Goal: Task Accomplishment & Management: Manage account settings

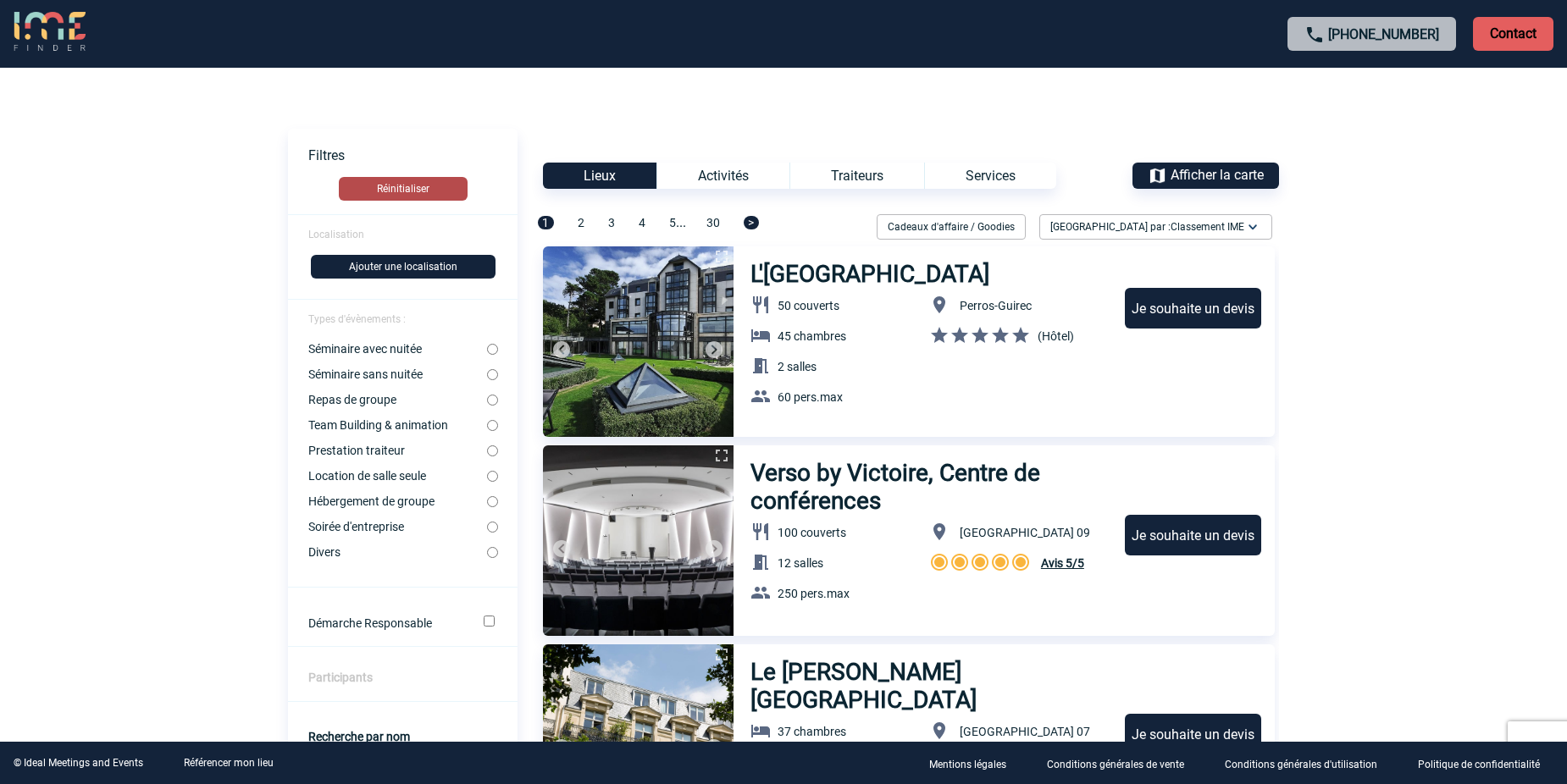
click at [418, 195] on button "Réinitialiser" at bounding box center [403, 188] width 129 height 24
click at [1175, 175] on span "Afficher la carte" at bounding box center [1217, 175] width 93 height 16
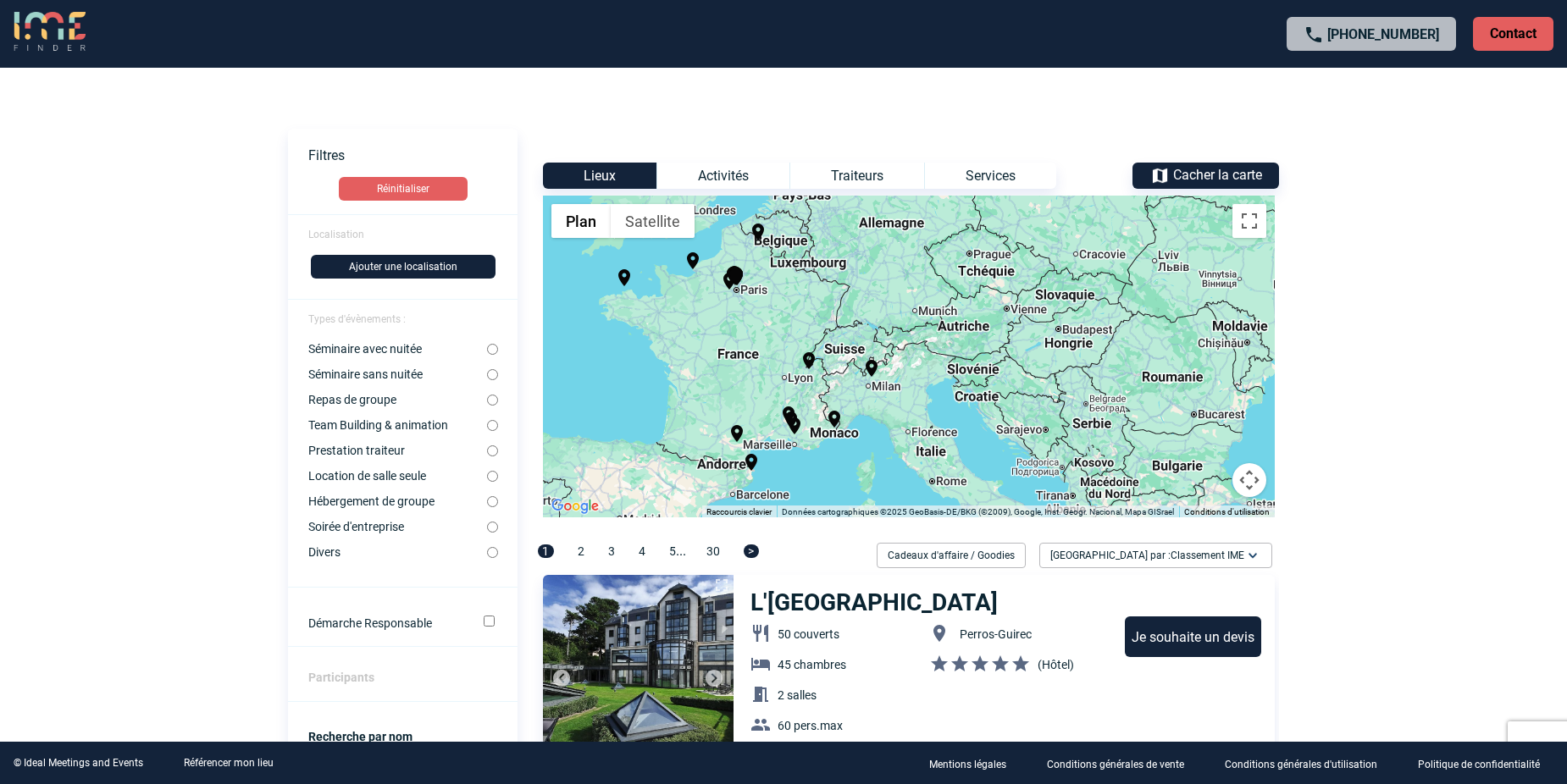
drag, startPoint x: 1067, startPoint y: 325, endPoint x: 902, endPoint y: 329, distance: 165.0
click at [902, 329] on div "Pour activer le glissement avec le clavier, appuyez sur Alt+Entrée. Une fois ce…" at bounding box center [909, 356] width 732 height 321
click at [1044, 332] on div "Pour activer le glissement avec le clavier, appuyez sur Alt+Entrée. Une fois ce…" at bounding box center [909, 356] width 732 height 321
click at [1060, 332] on div "Pour activer le glissement avec le clavier, appuyez sur Alt+Entrée. Une fois ce…" at bounding box center [909, 356] width 732 height 321
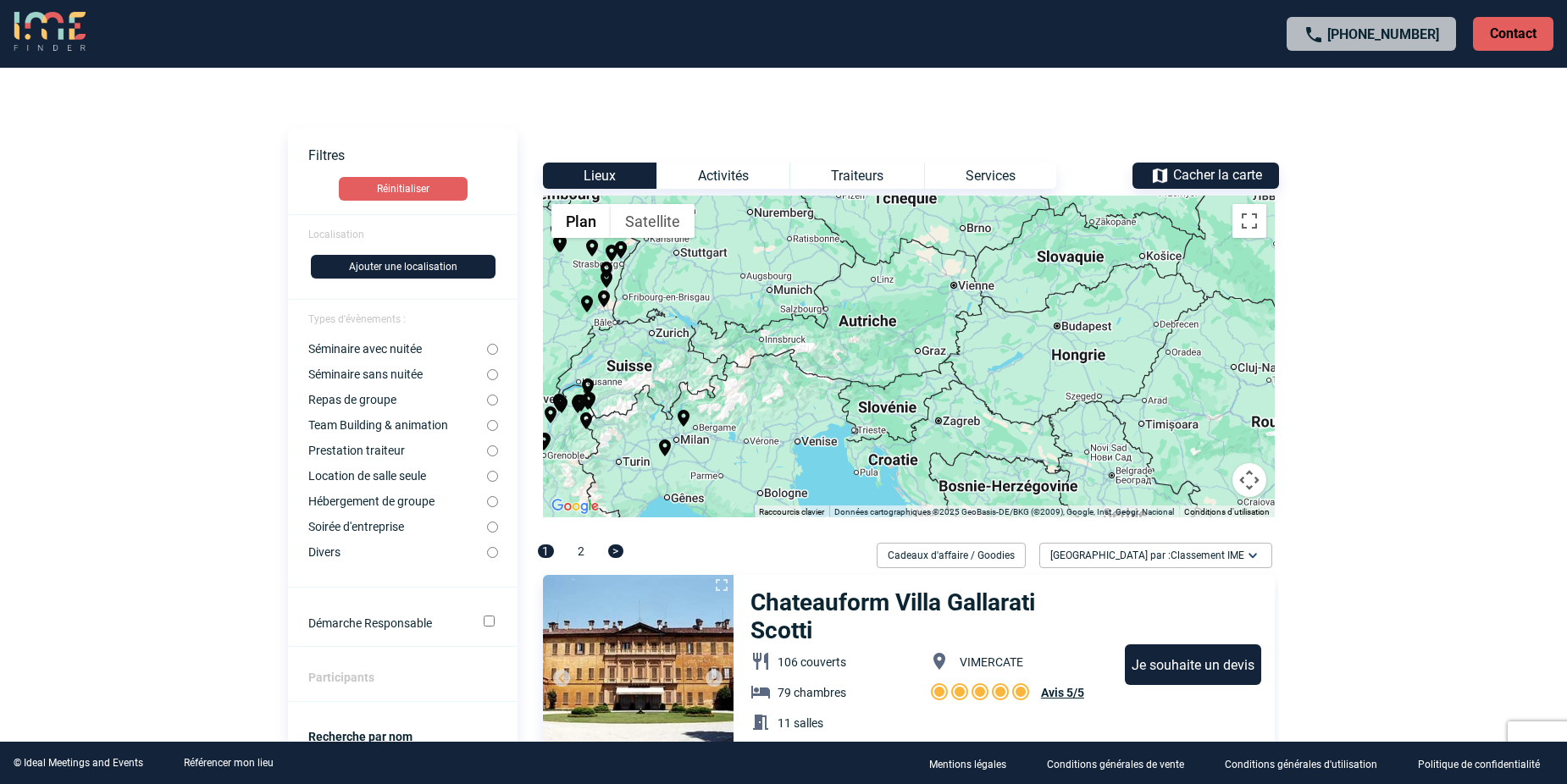
click at [1060, 332] on div "Pour activer le glissement avec le clavier, appuyez sur Alt+Entrée. Une fois ce…" at bounding box center [909, 356] width 732 height 321
click at [1061, 332] on div "Pour activer le glissement avec le clavier, appuyez sur Alt+Entrée. Une fois ce…" at bounding box center [909, 356] width 732 height 321
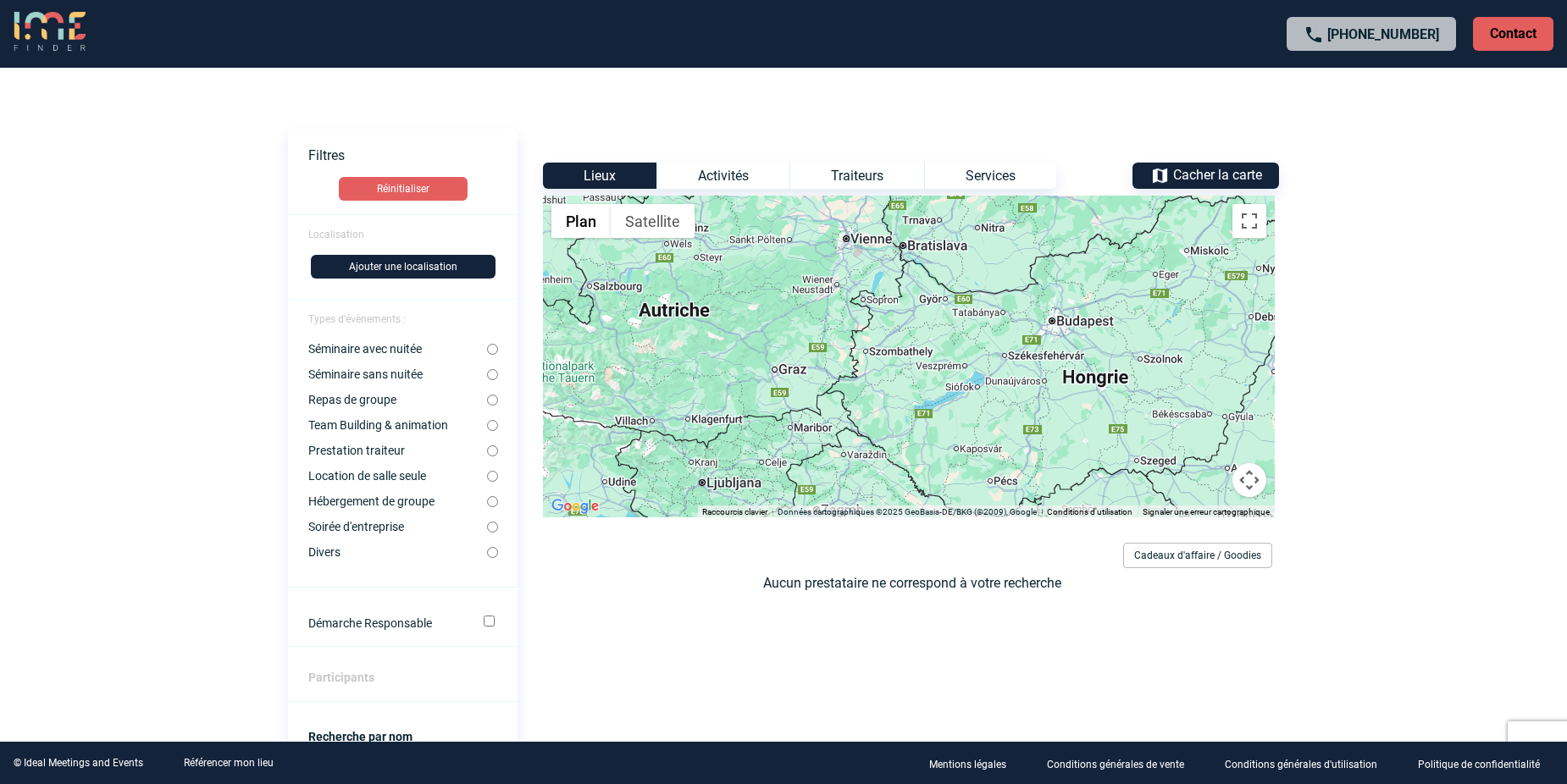
click at [1527, 34] on p "Contact" at bounding box center [1513, 34] width 81 height 34
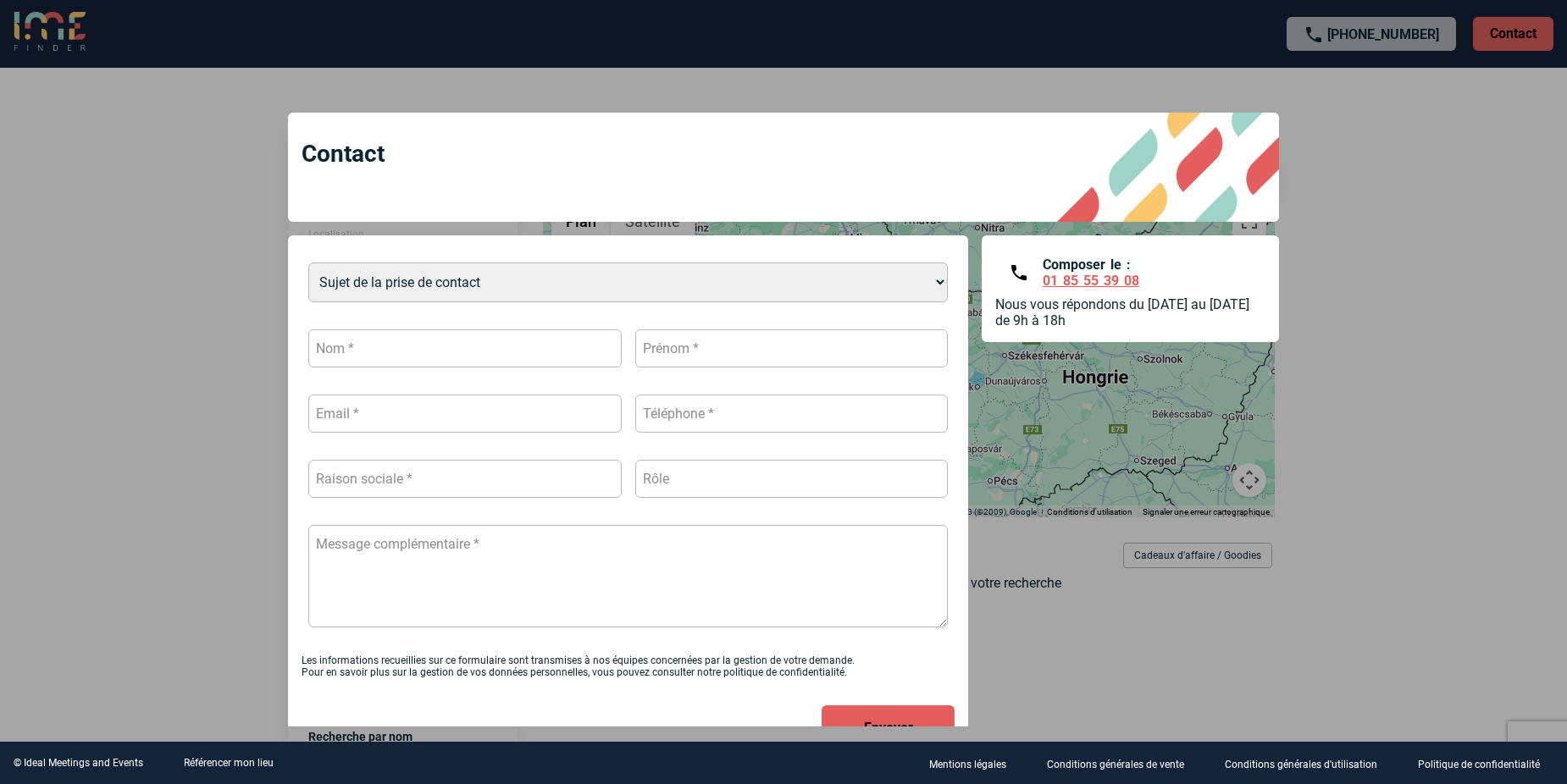
click at [529, 276] on select "Sujet de la prise de contact Je n’ai pas de compte J’ai besoin d’aide Je n’arri…" at bounding box center [628, 282] width 639 height 39
drag, startPoint x: 860, startPoint y: 73, endPoint x: 903, endPoint y: 72, distance: 43.0
click at [860, 73] on div at bounding box center [784, 392] width 1567 height 784
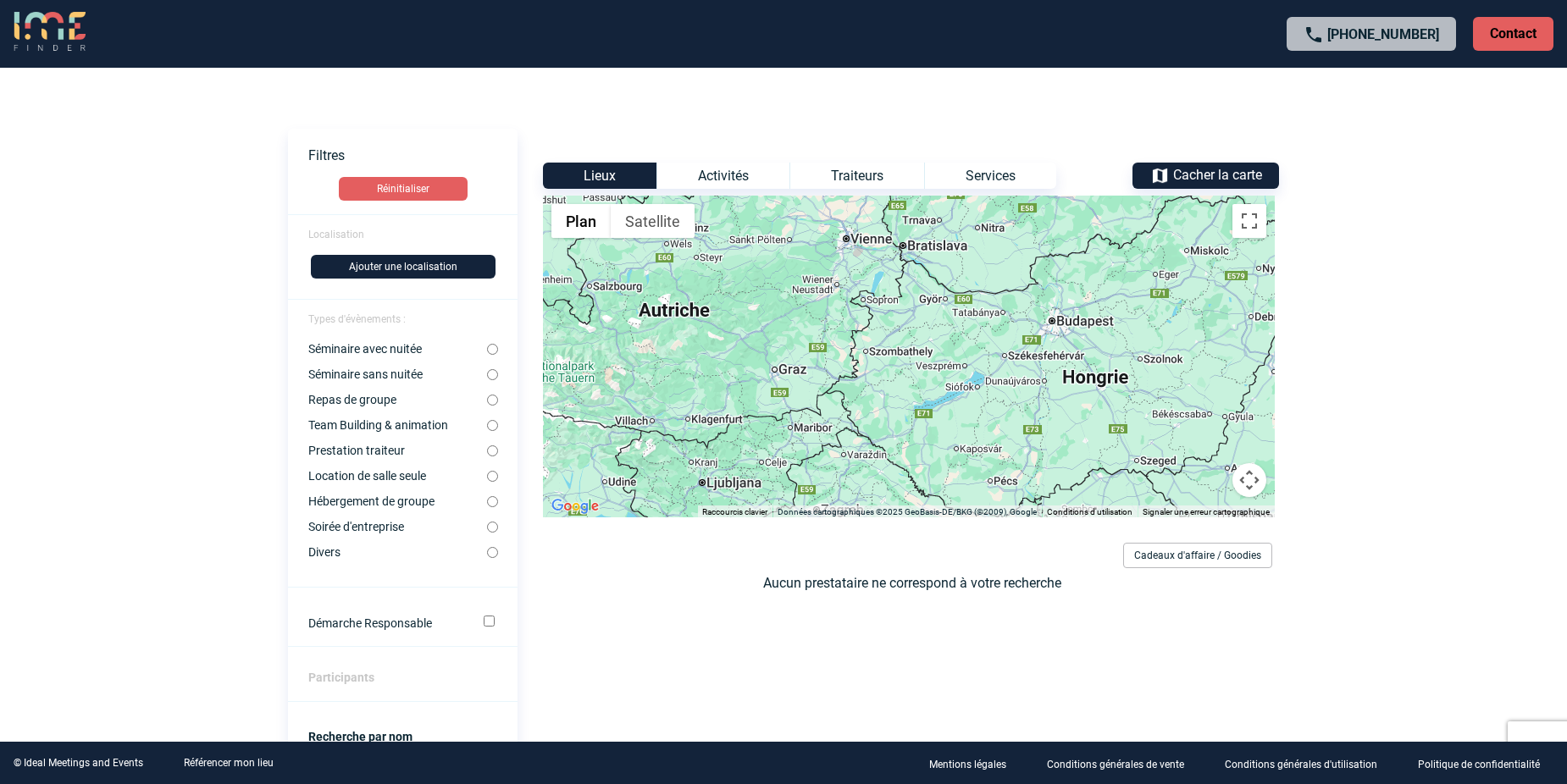
click at [735, 178] on div "Activités" at bounding box center [723, 175] width 133 height 26
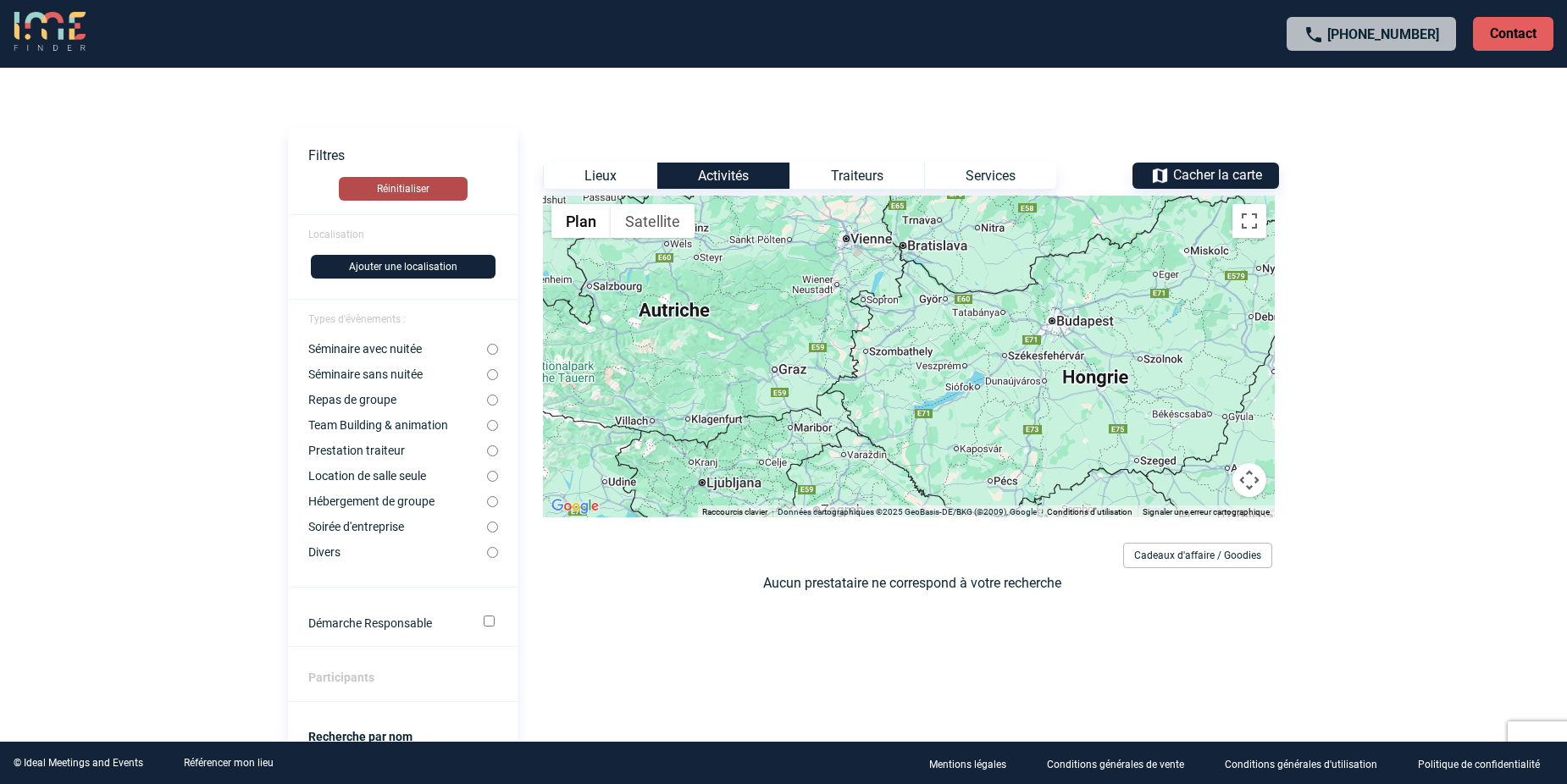
click at [438, 178] on button "Réinitialiser" at bounding box center [403, 188] width 129 height 24
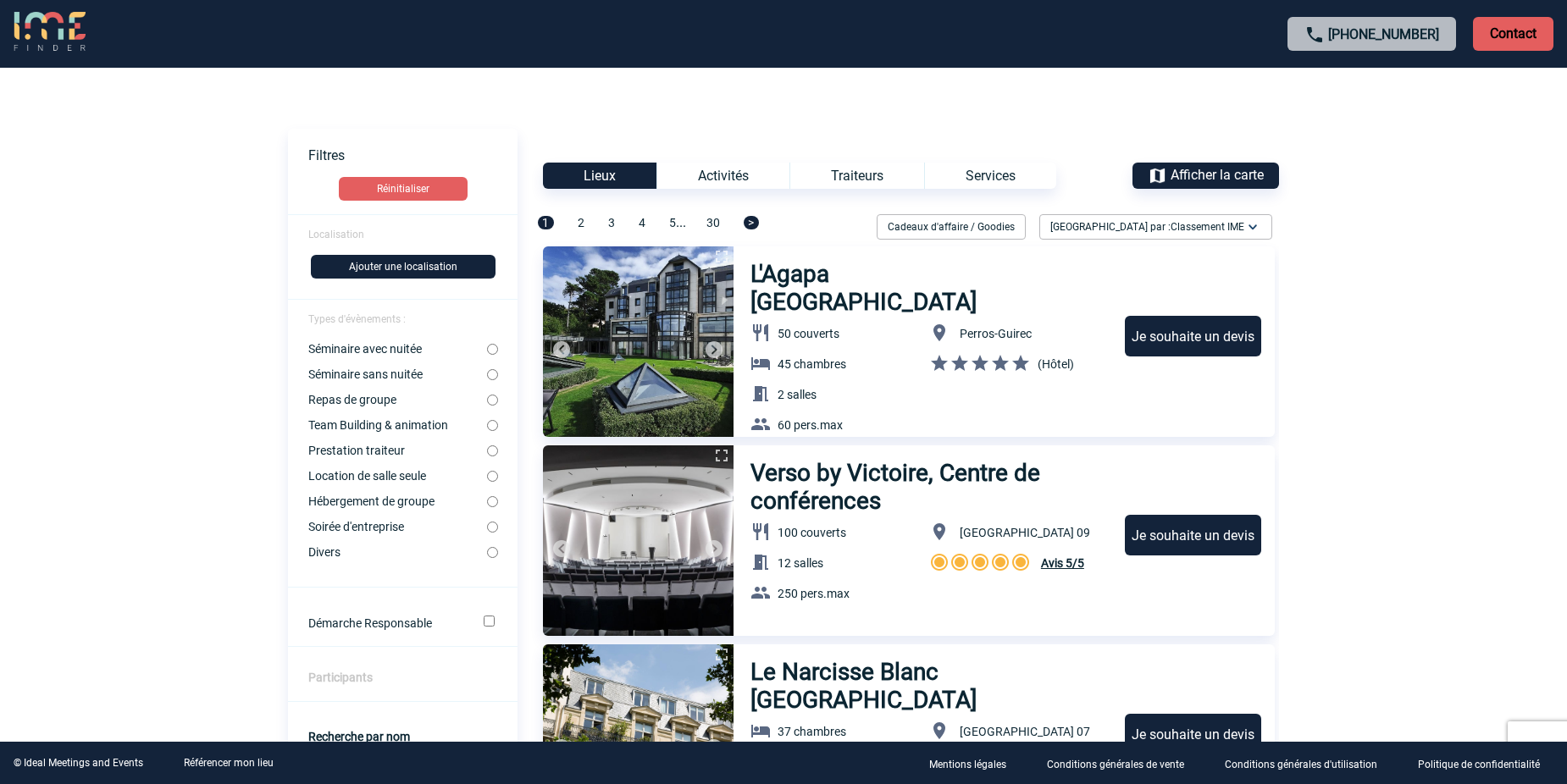
click at [1013, 169] on div "Services" at bounding box center [991, 175] width 133 height 26
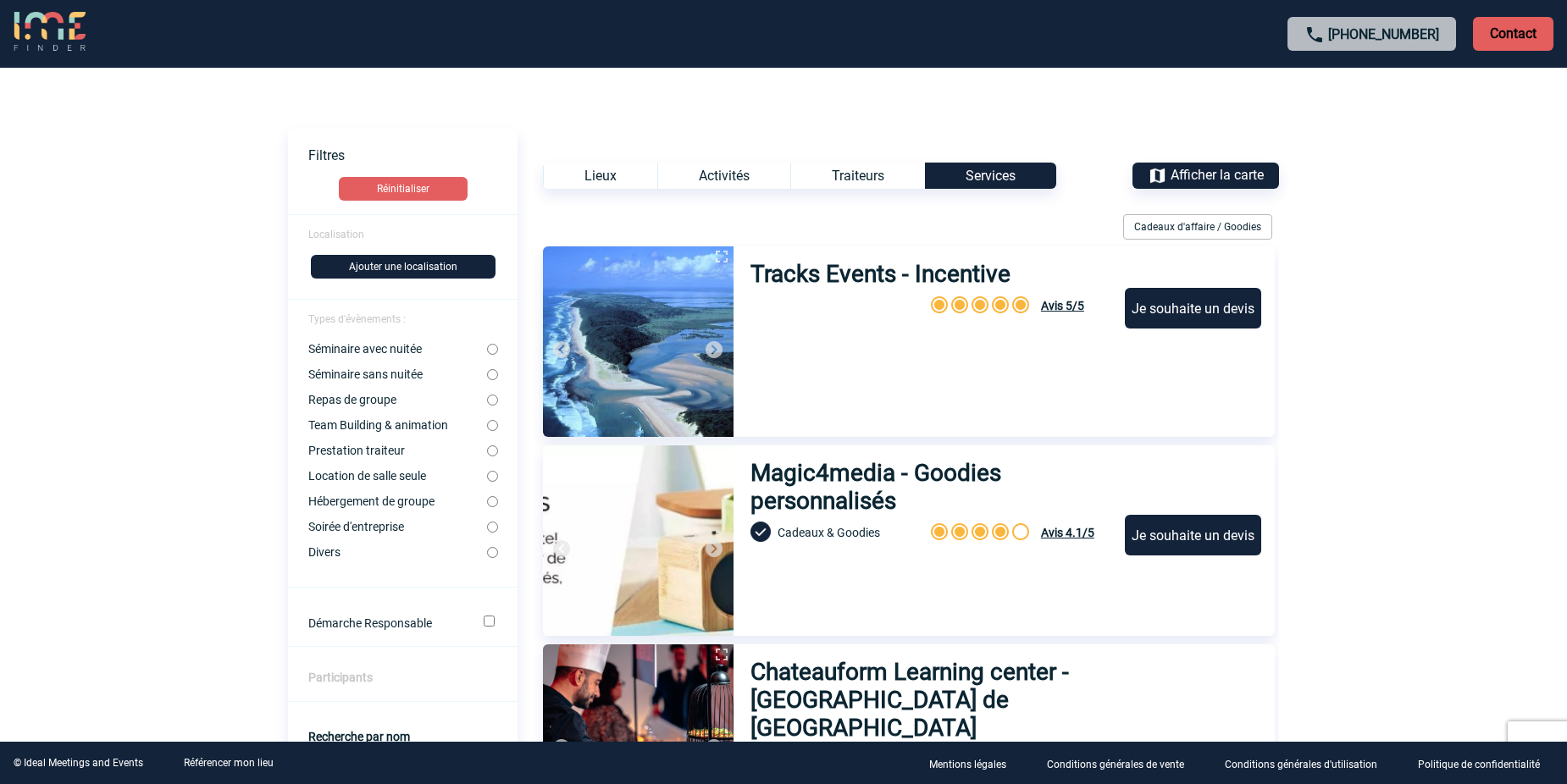
click at [87, 34] on div "+33 1 45 72 07 14 Contact" at bounding box center [784, 34] width 1567 height 68
click at [48, 34] on img at bounding box center [49, 32] width 72 height 40
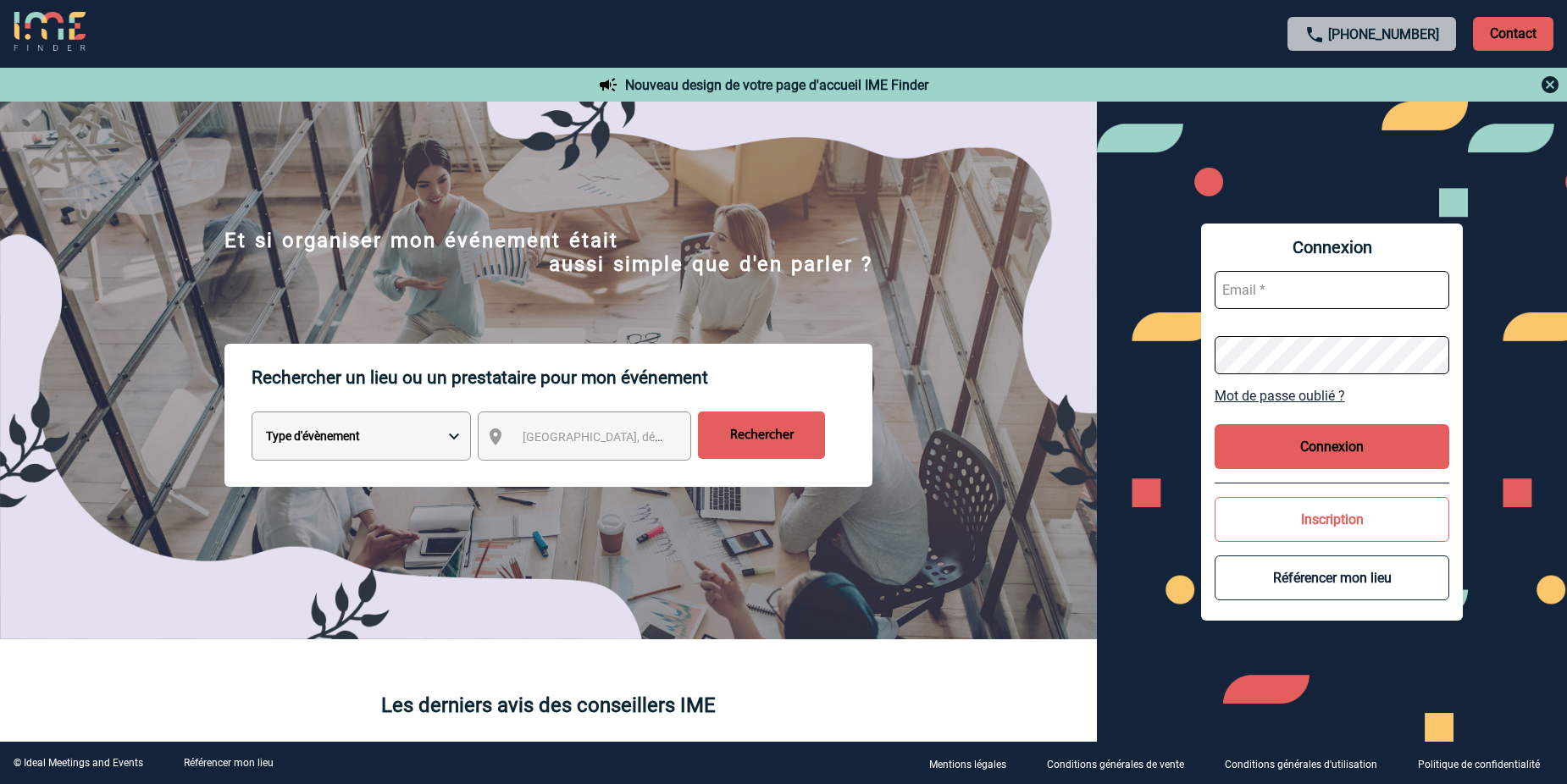
click at [1286, 292] on input "text" at bounding box center [1332, 290] width 235 height 38
type input "marie-therese.marques-fleury@sanofi.com"
click at [1325, 446] on button "Connexion" at bounding box center [1332, 446] width 235 height 45
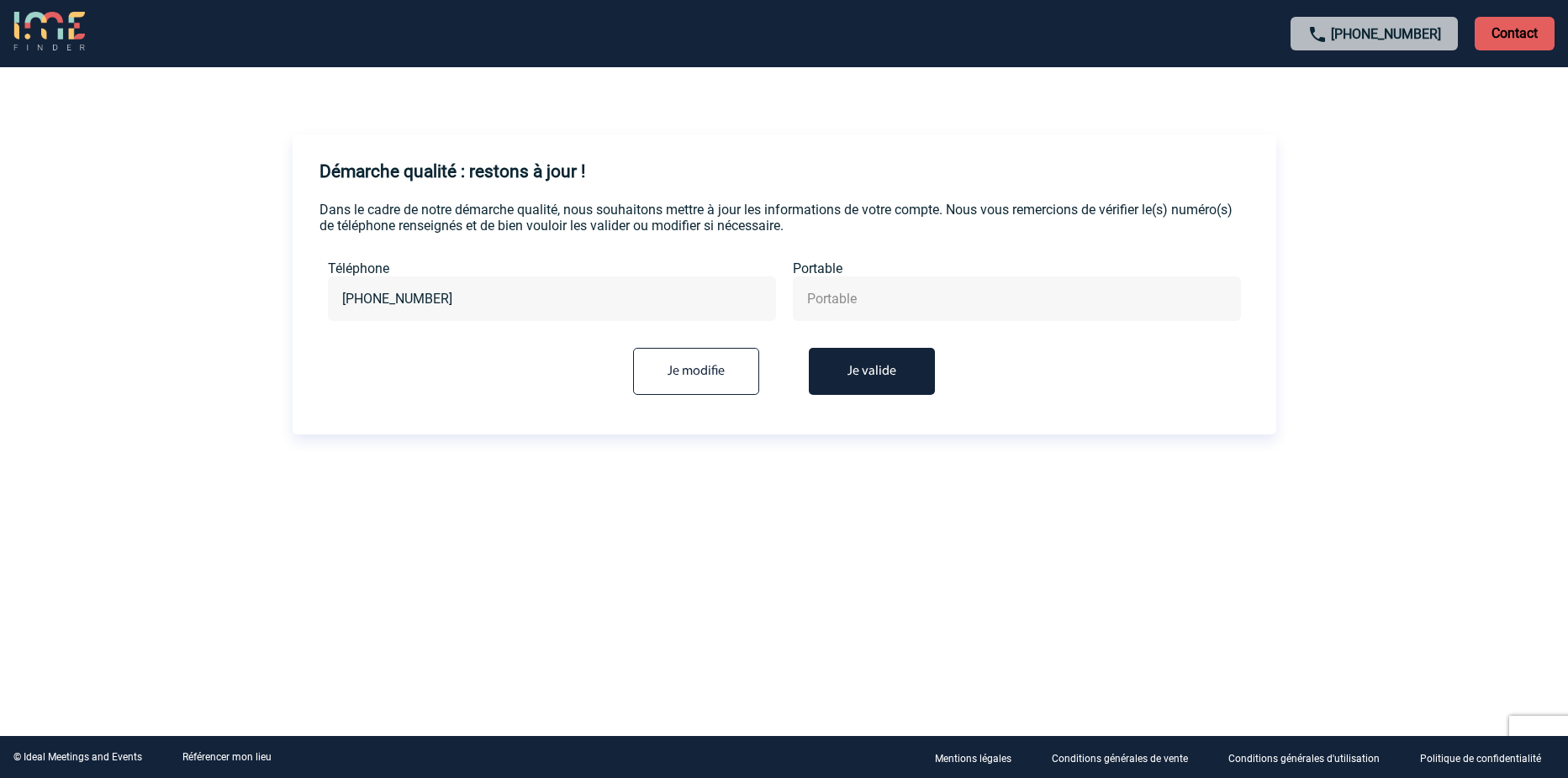
click at [838, 378] on button "Je valide" at bounding box center [872, 370] width 126 height 47
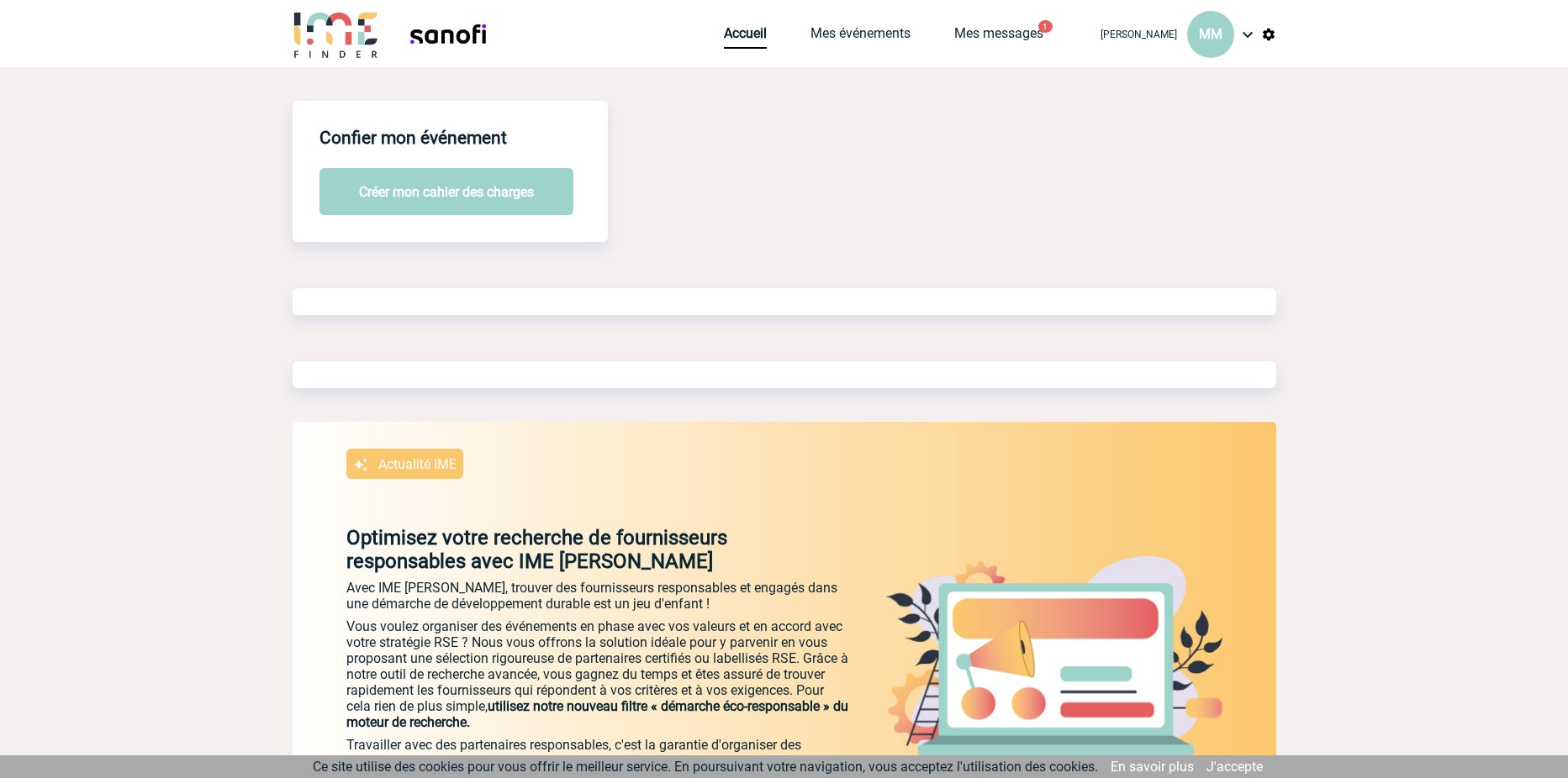
click at [860, 376] on div "Confier mon événement Créer mon cahier des charges Actualité IME Optimisez votr…" at bounding box center [784, 514] width 983 height 893
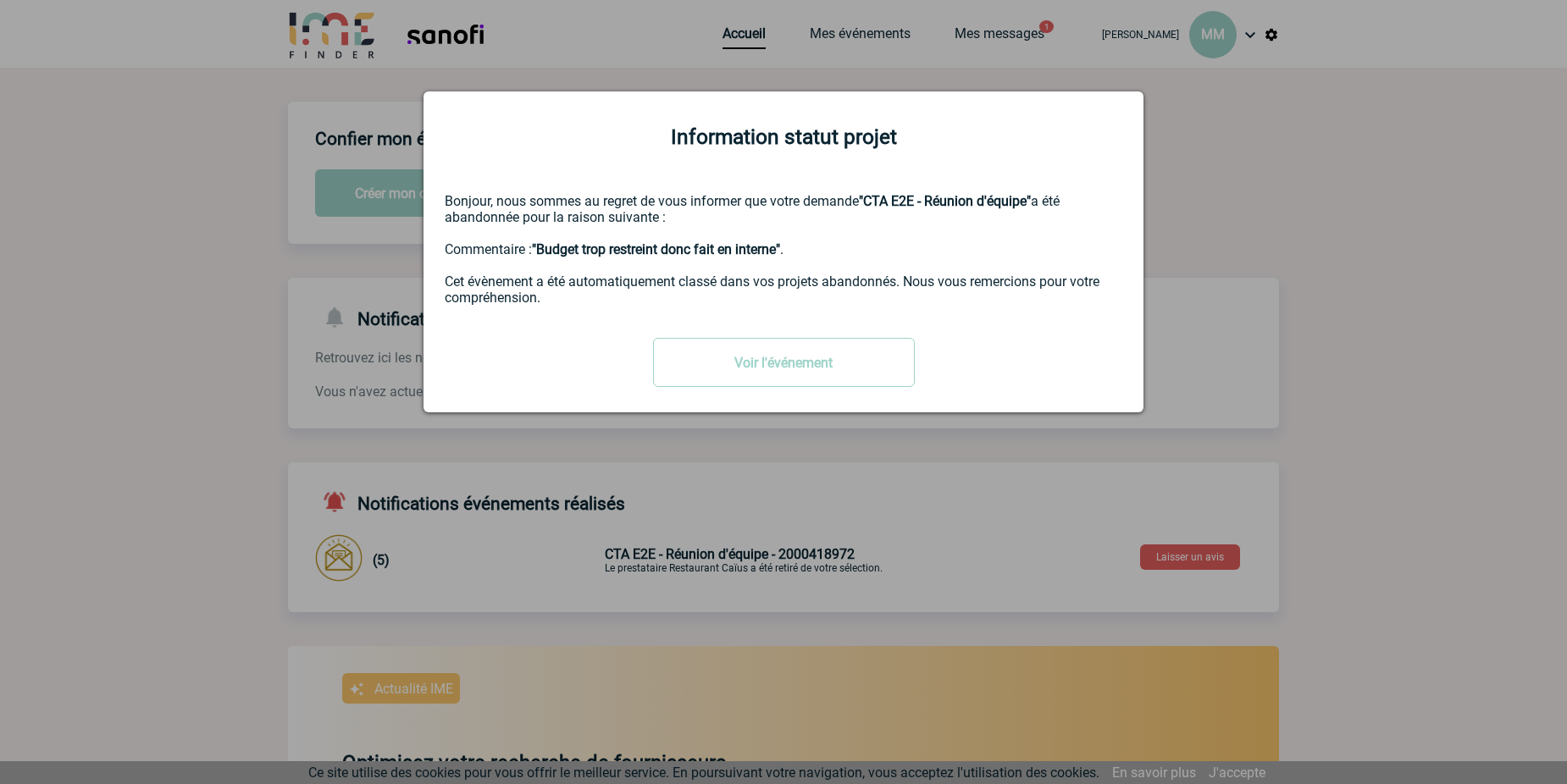
click at [1198, 214] on div at bounding box center [784, 392] width 1567 height 784
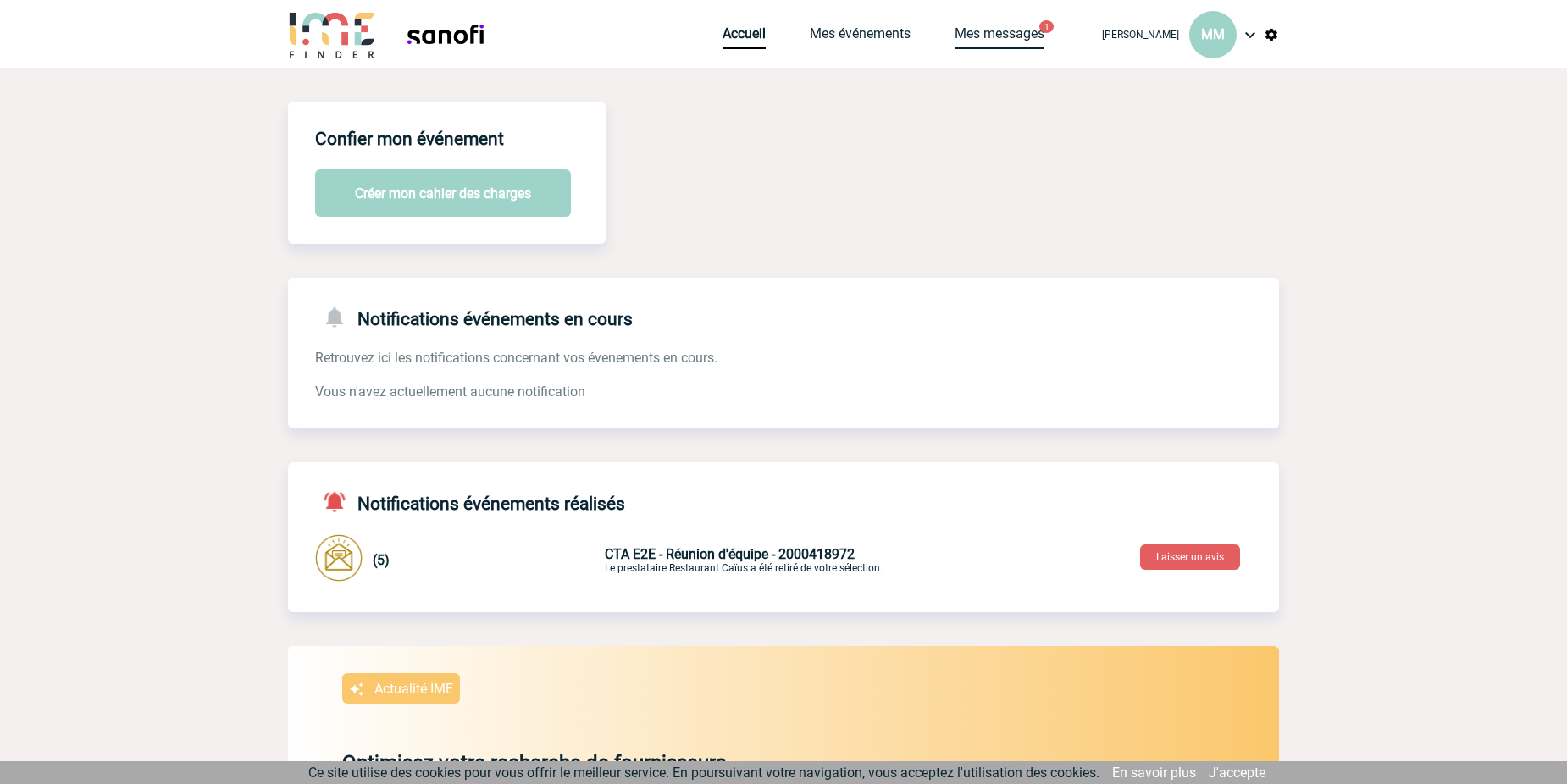
click at [954, 38] on link "Mes messages" at bounding box center [1000, 36] width 90 height 24
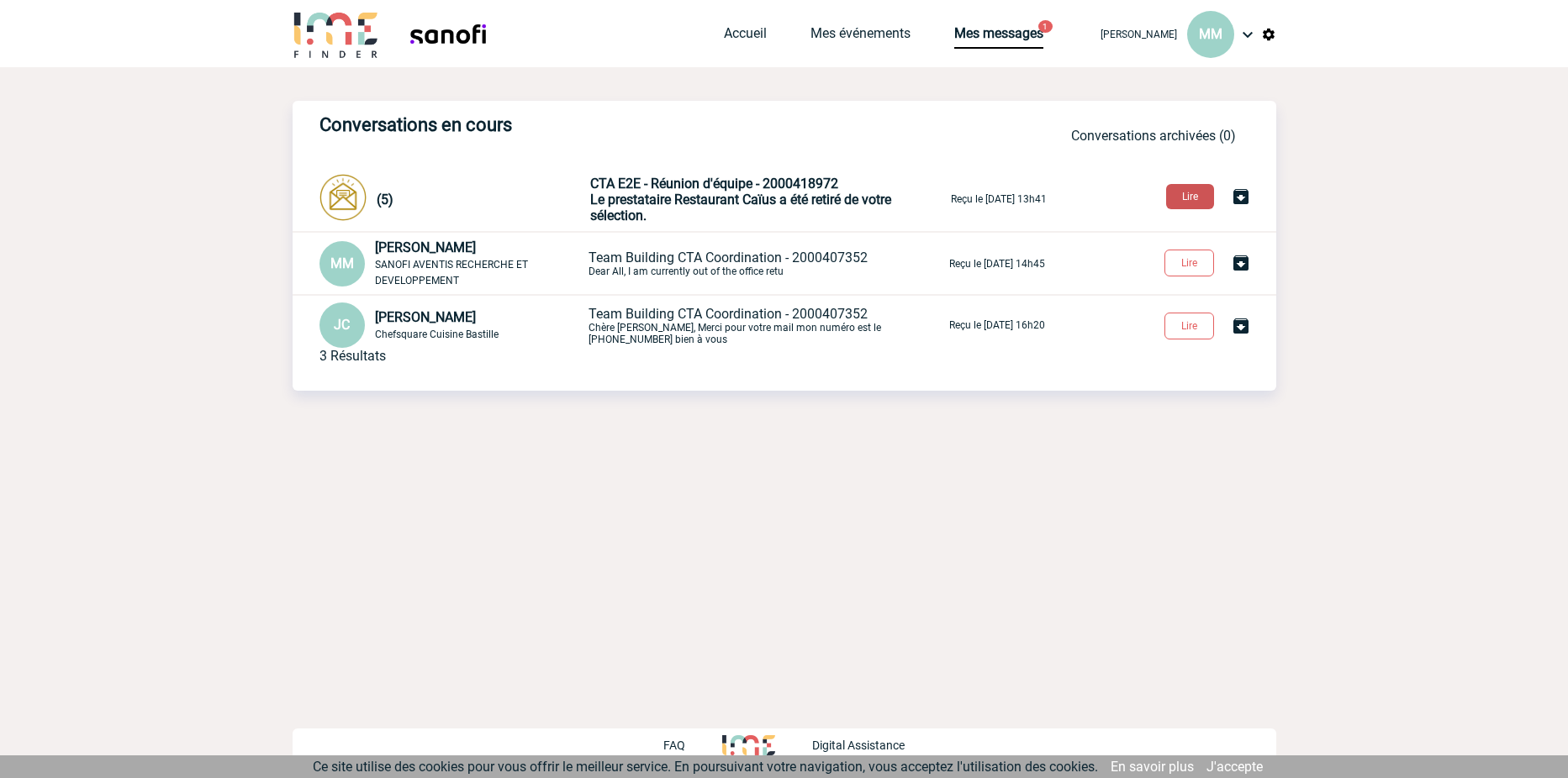
click at [1196, 202] on button "Lire" at bounding box center [1190, 196] width 48 height 25
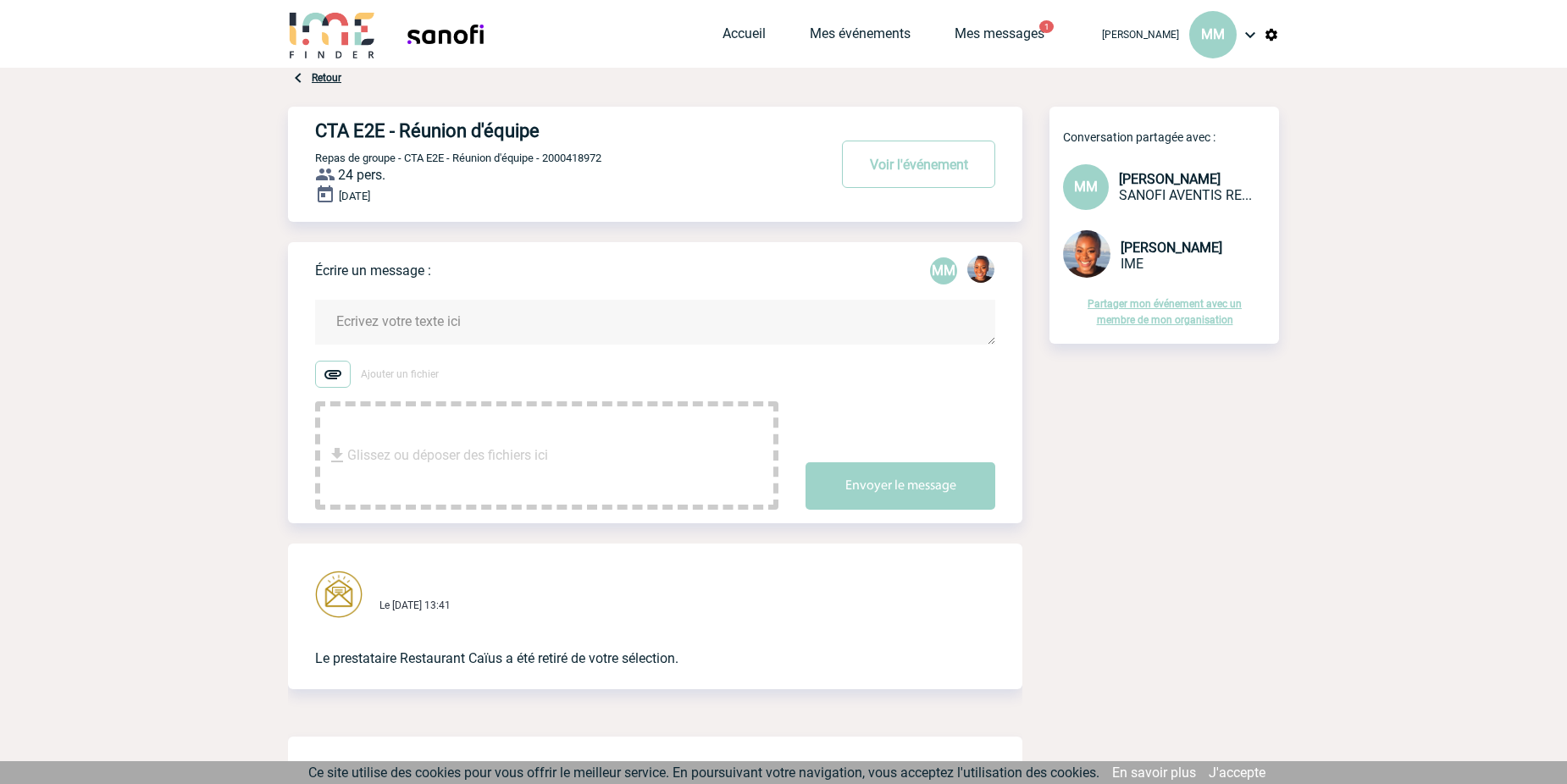
click at [1163, 203] on span "SANOFI AVENTIS RE..." at bounding box center [1186, 195] width 133 height 16
click at [954, 30] on link "Mes messages" at bounding box center [1000, 36] width 90 height 24
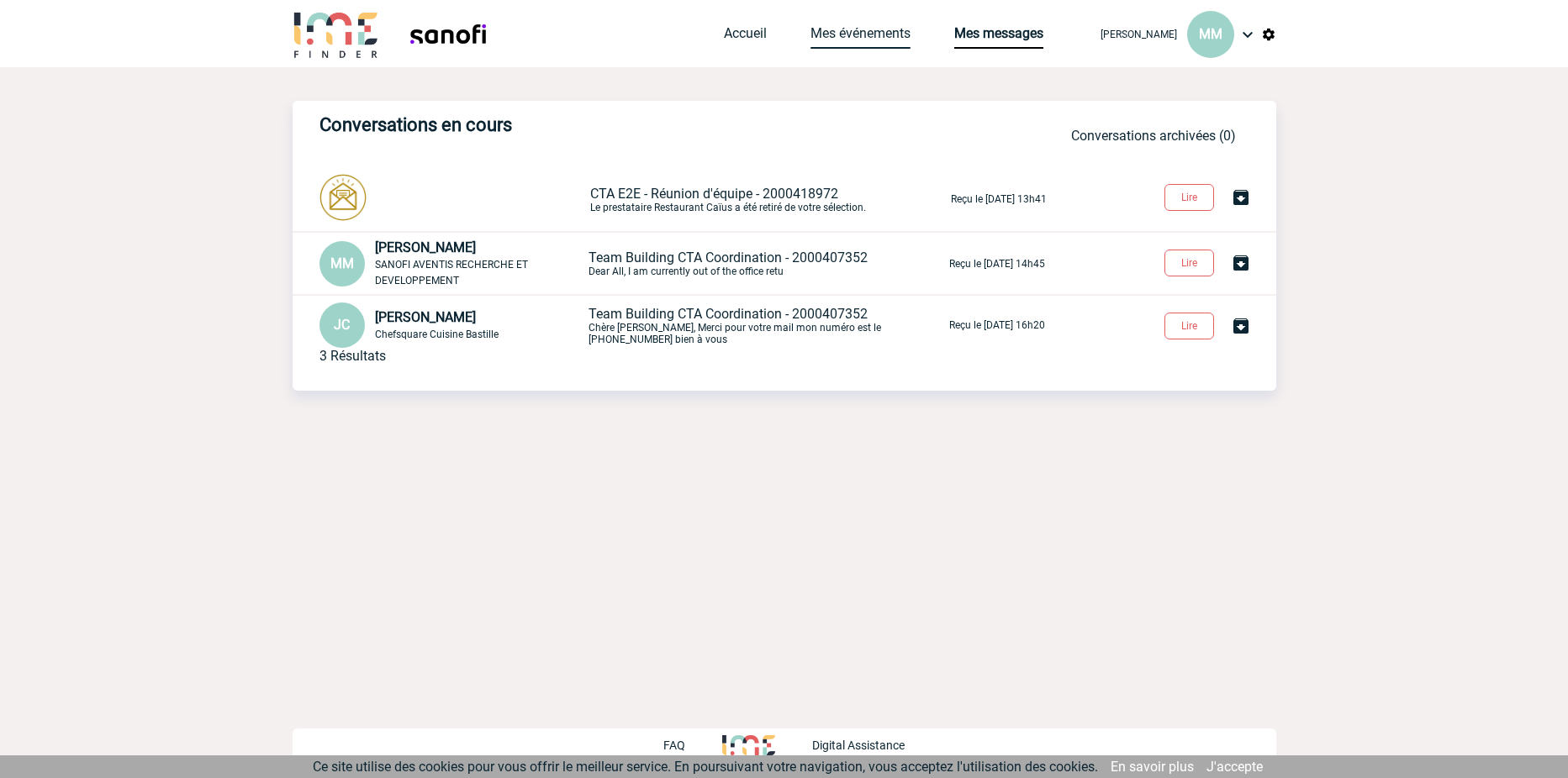
click at [811, 31] on link "Mes événements" at bounding box center [860, 36] width 100 height 24
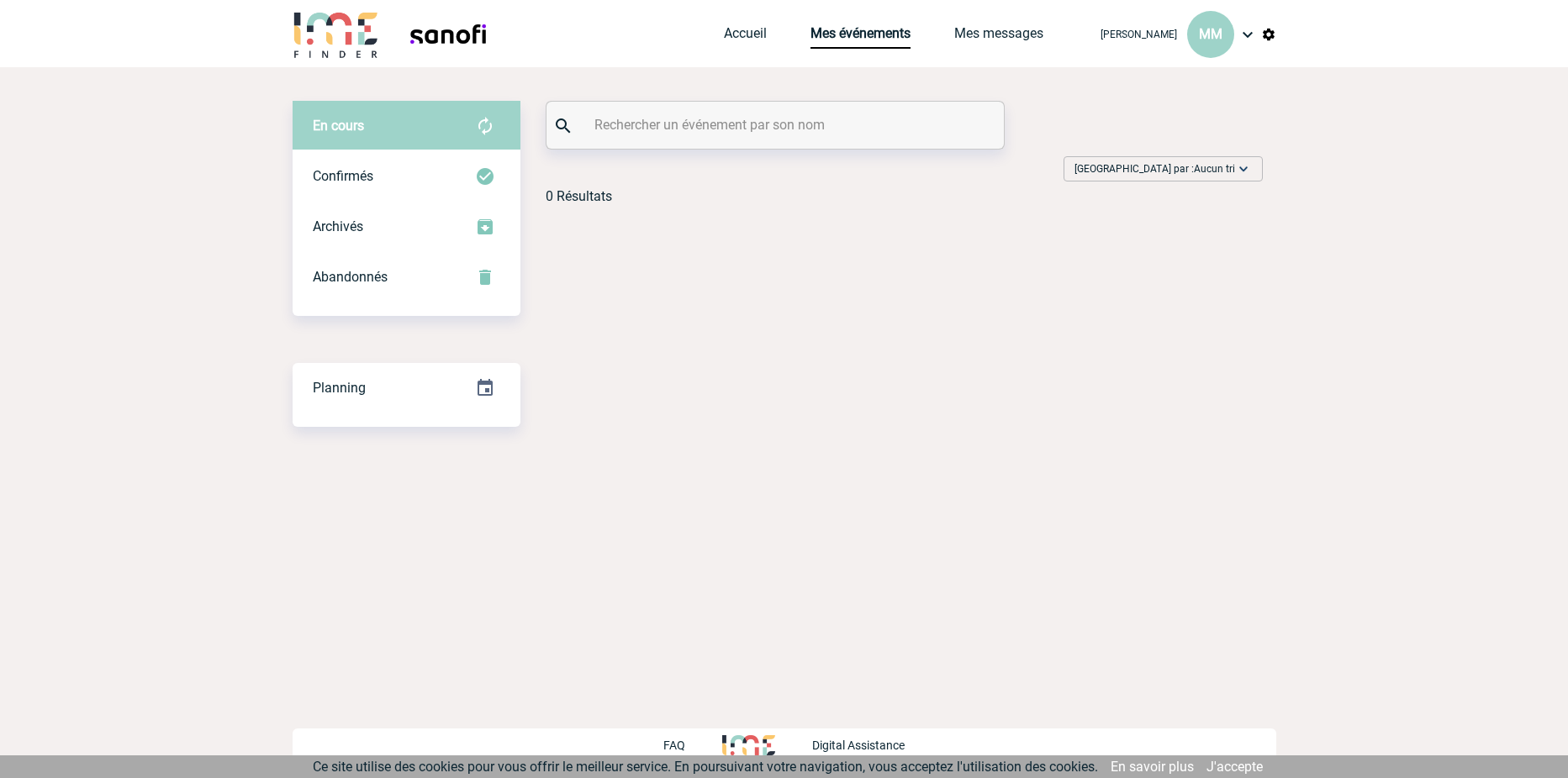
click at [1243, 33] on img at bounding box center [1247, 34] width 20 height 20
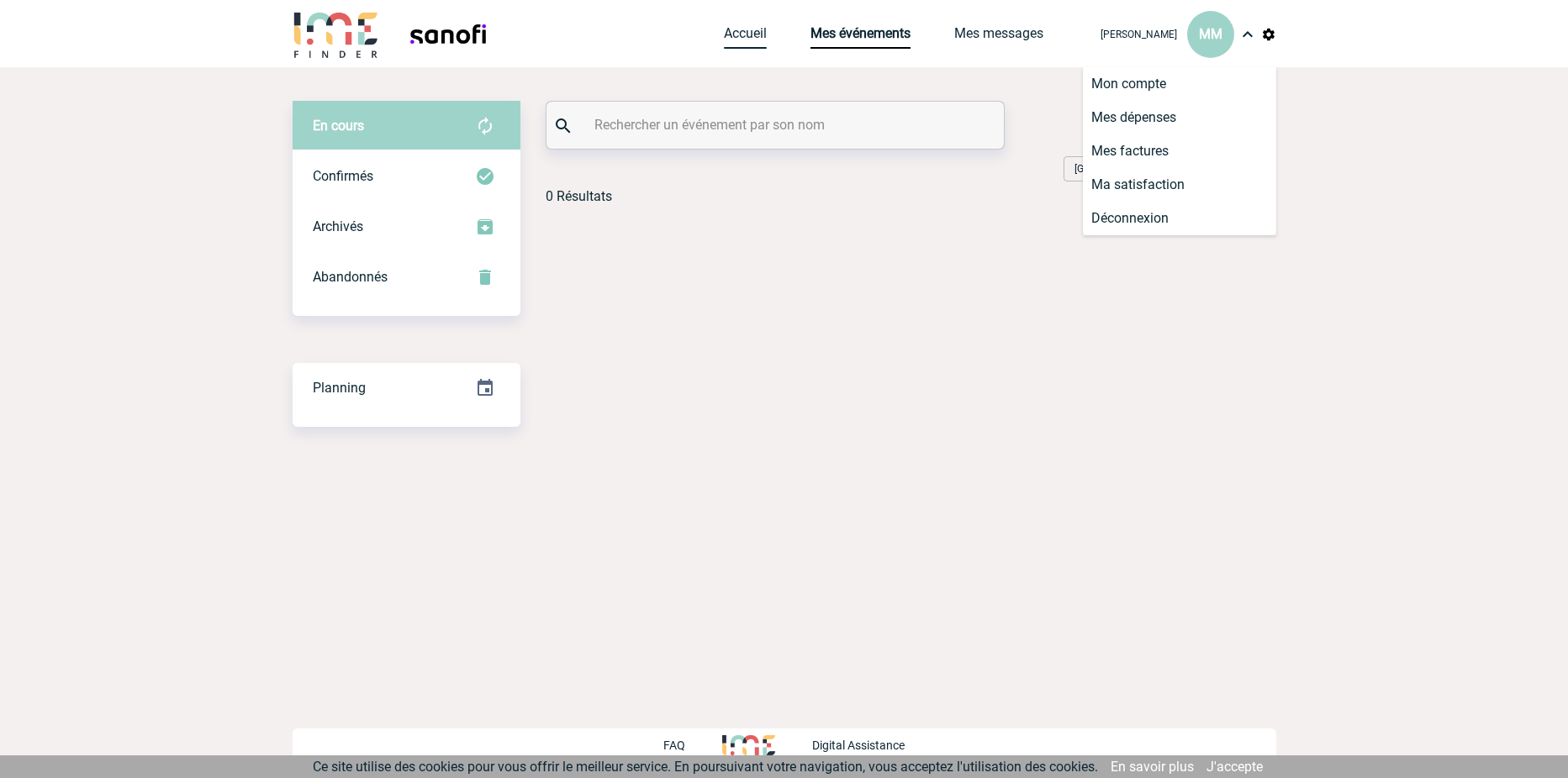
click at [724, 27] on link "Accueil" at bounding box center [745, 36] width 43 height 24
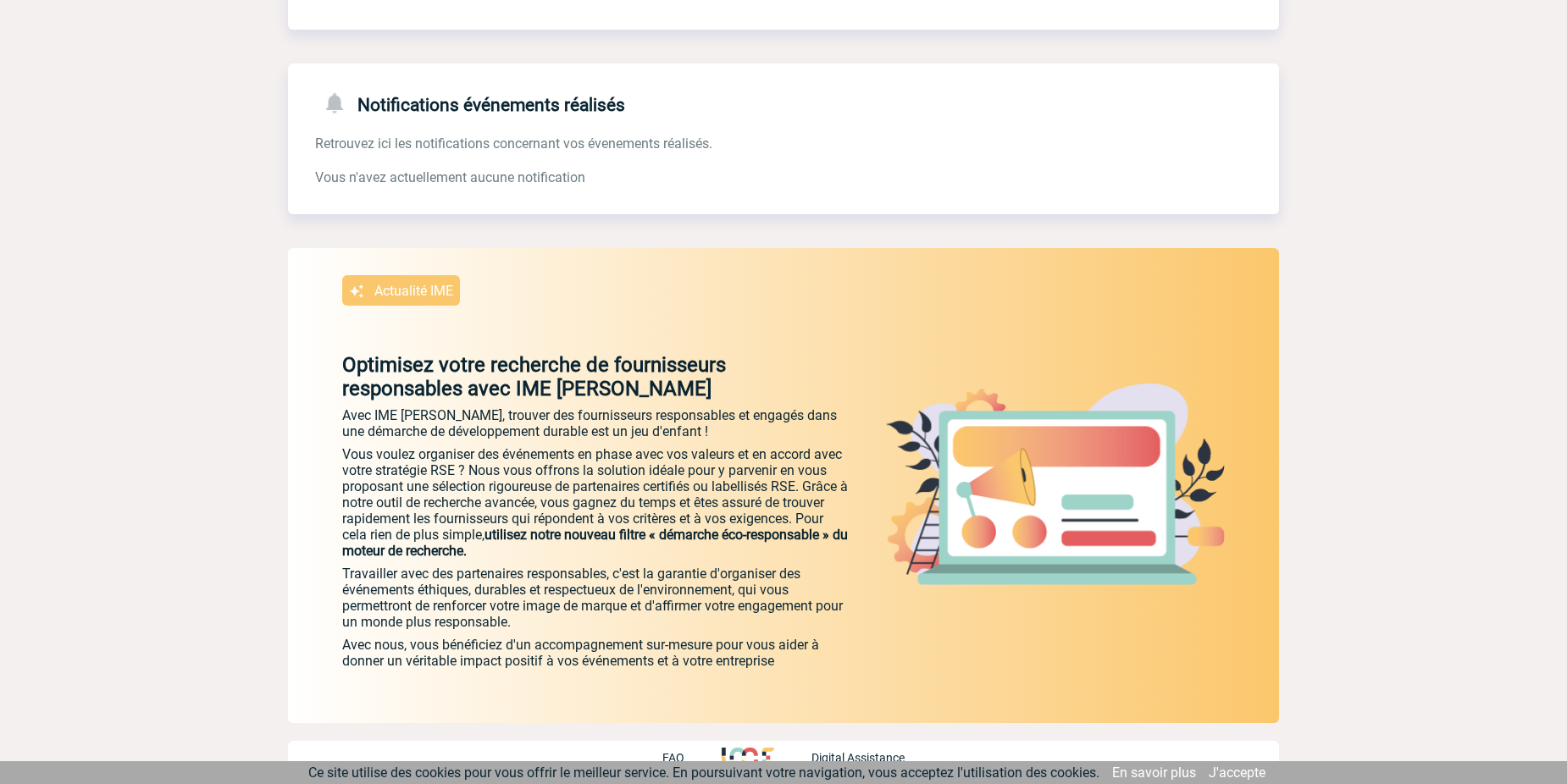
scroll to position [401, 0]
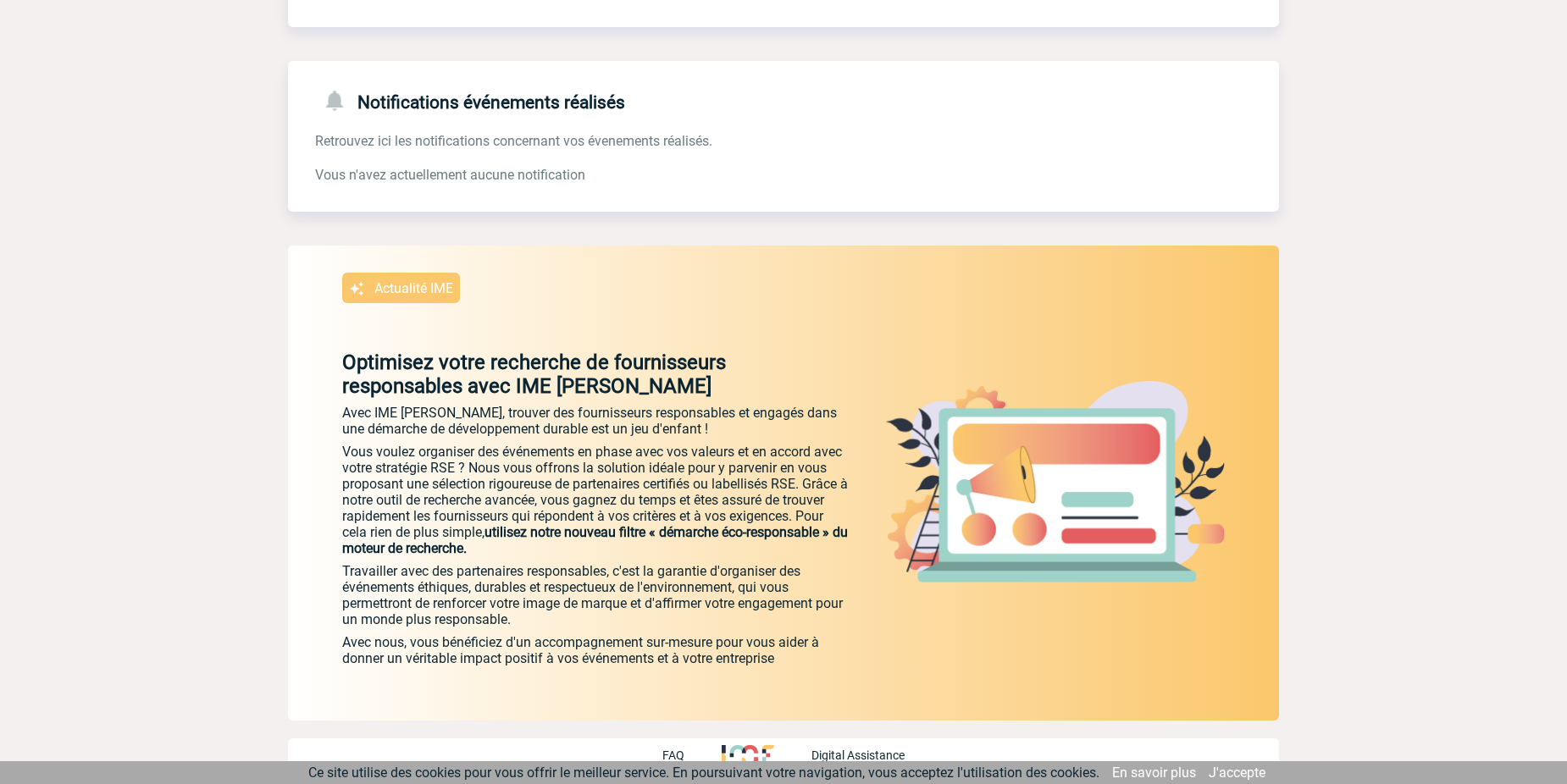
click at [677, 752] on p "FAQ" at bounding box center [673, 755] width 22 height 13
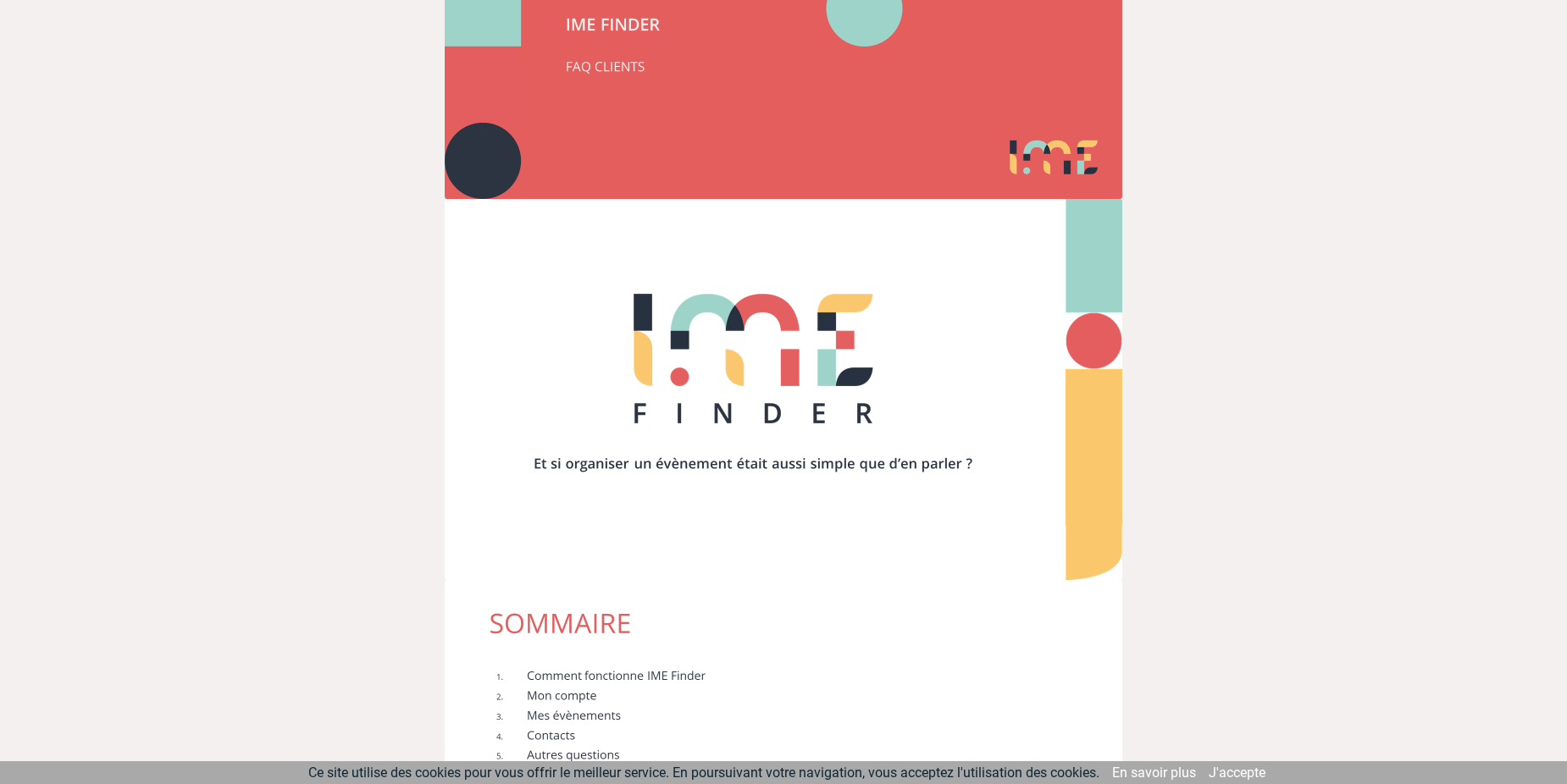
scroll to position [339, 0]
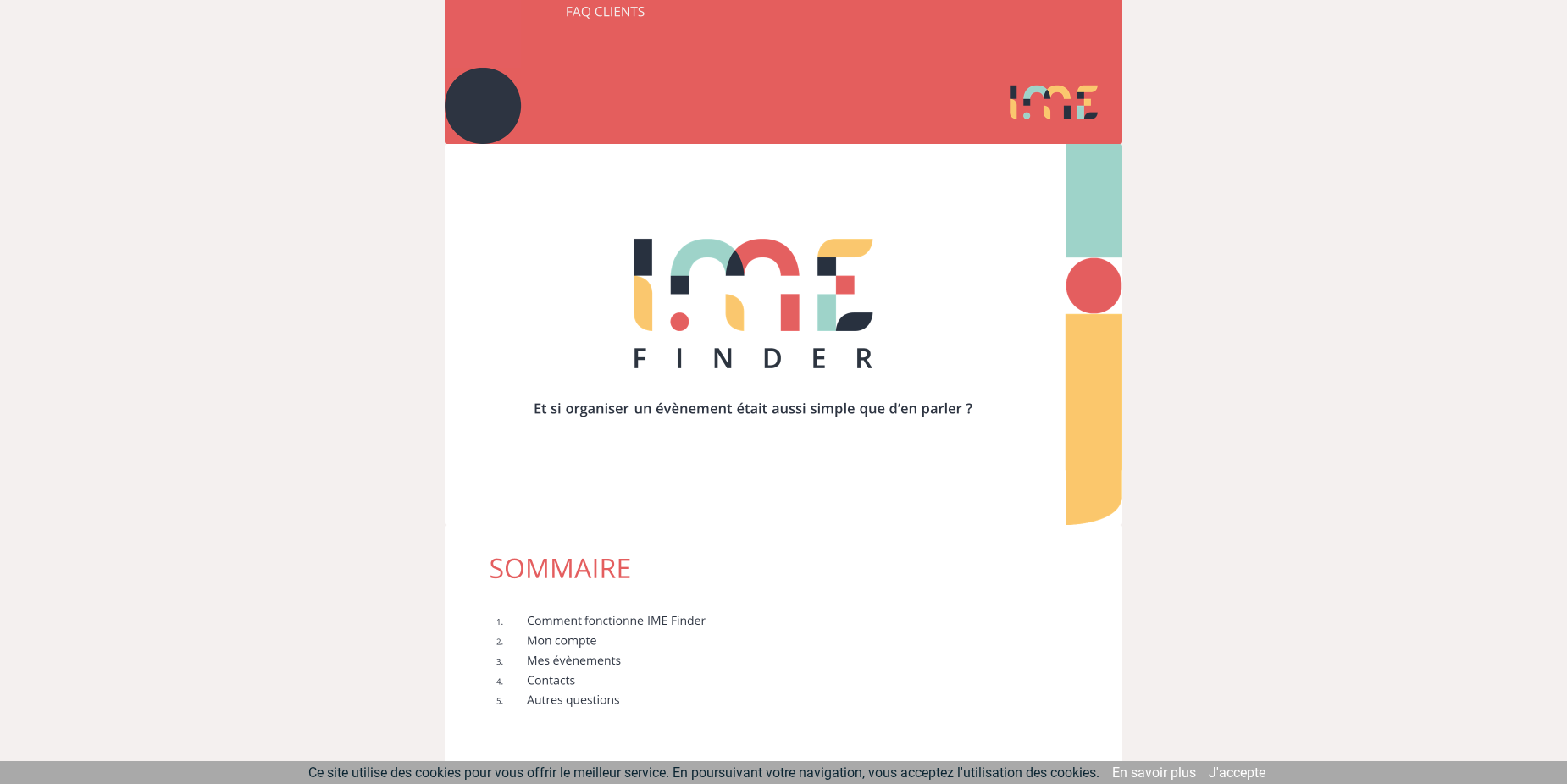
click at [659, 615] on img at bounding box center [784, 715] width 678 height 381
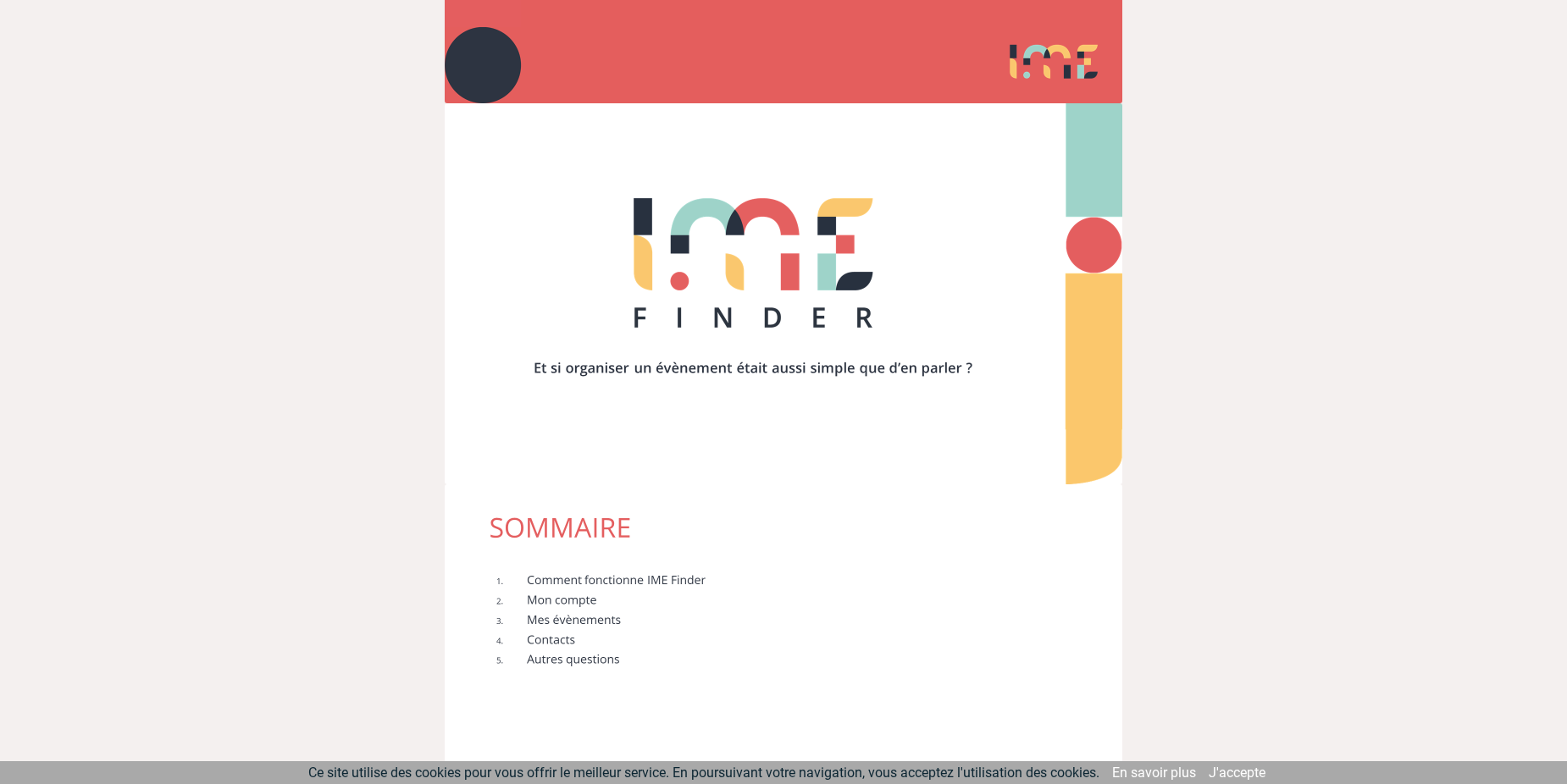
scroll to position [0, 0]
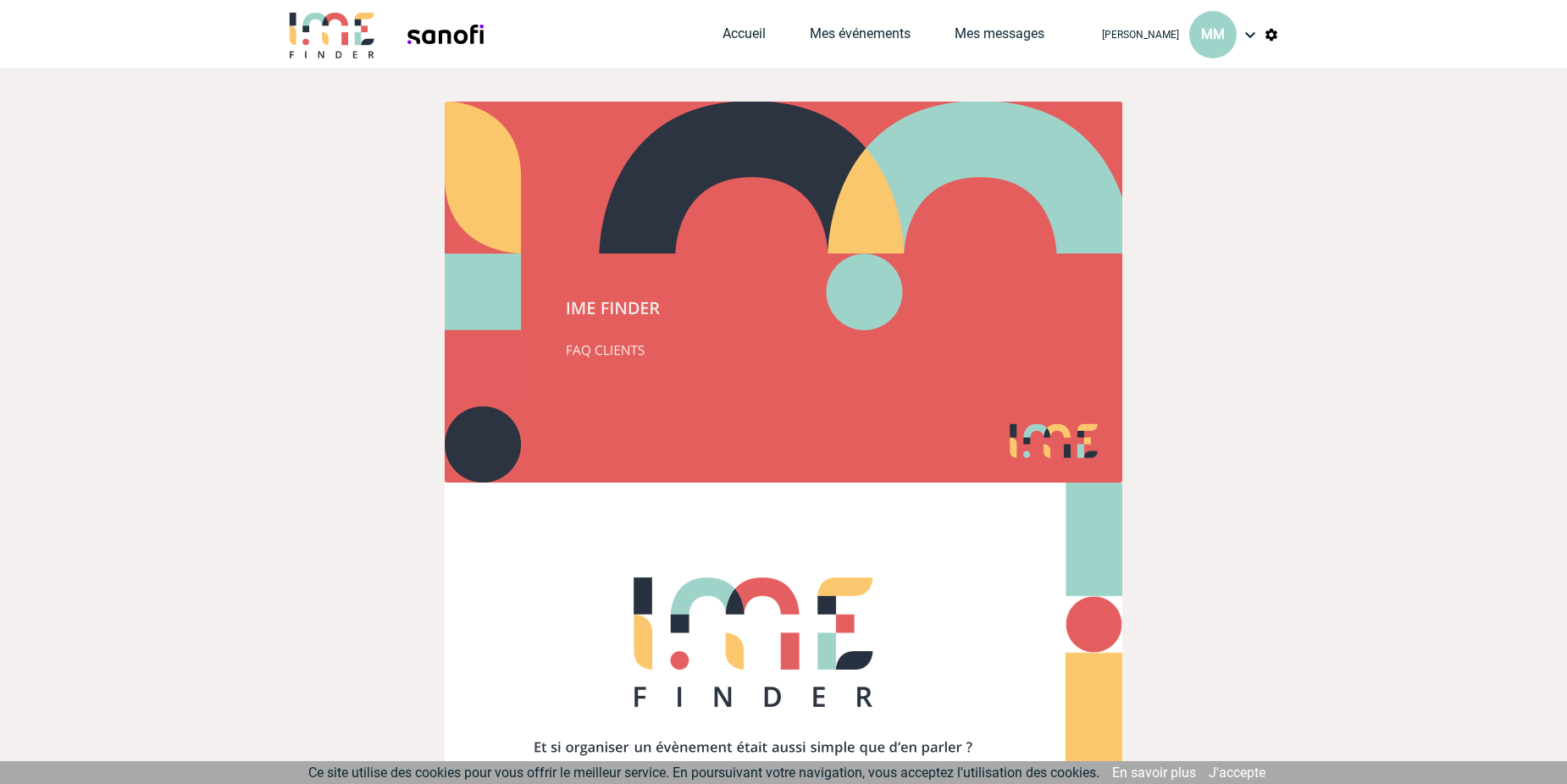
click at [1239, 38] on div "Marie-Thérèse MARQUES-FLEURY MM" at bounding box center [1182, 34] width 194 height 68
click at [1247, 32] on img at bounding box center [1250, 35] width 20 height 20
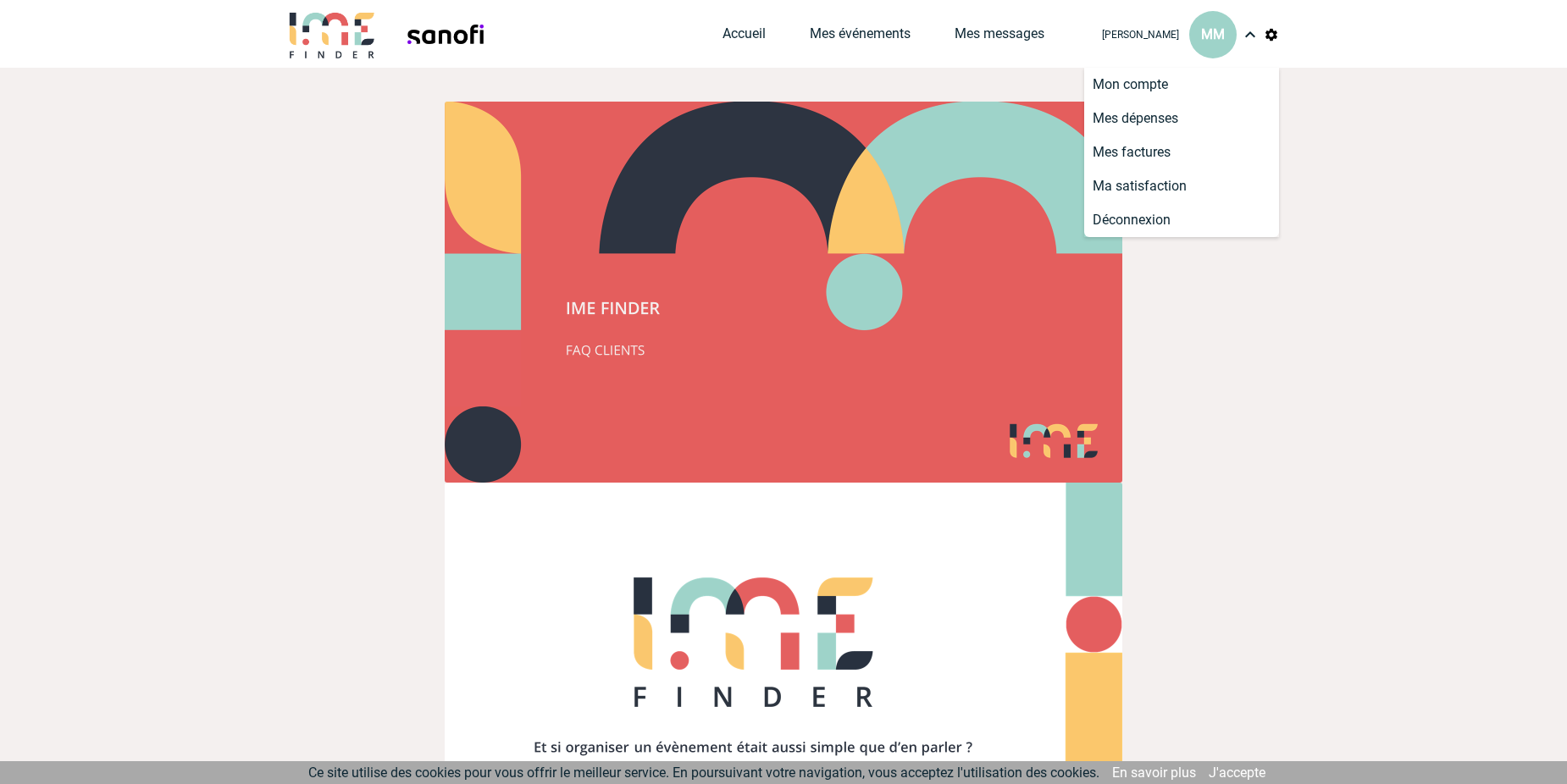
click at [1273, 32] on img at bounding box center [1271, 35] width 15 height 15
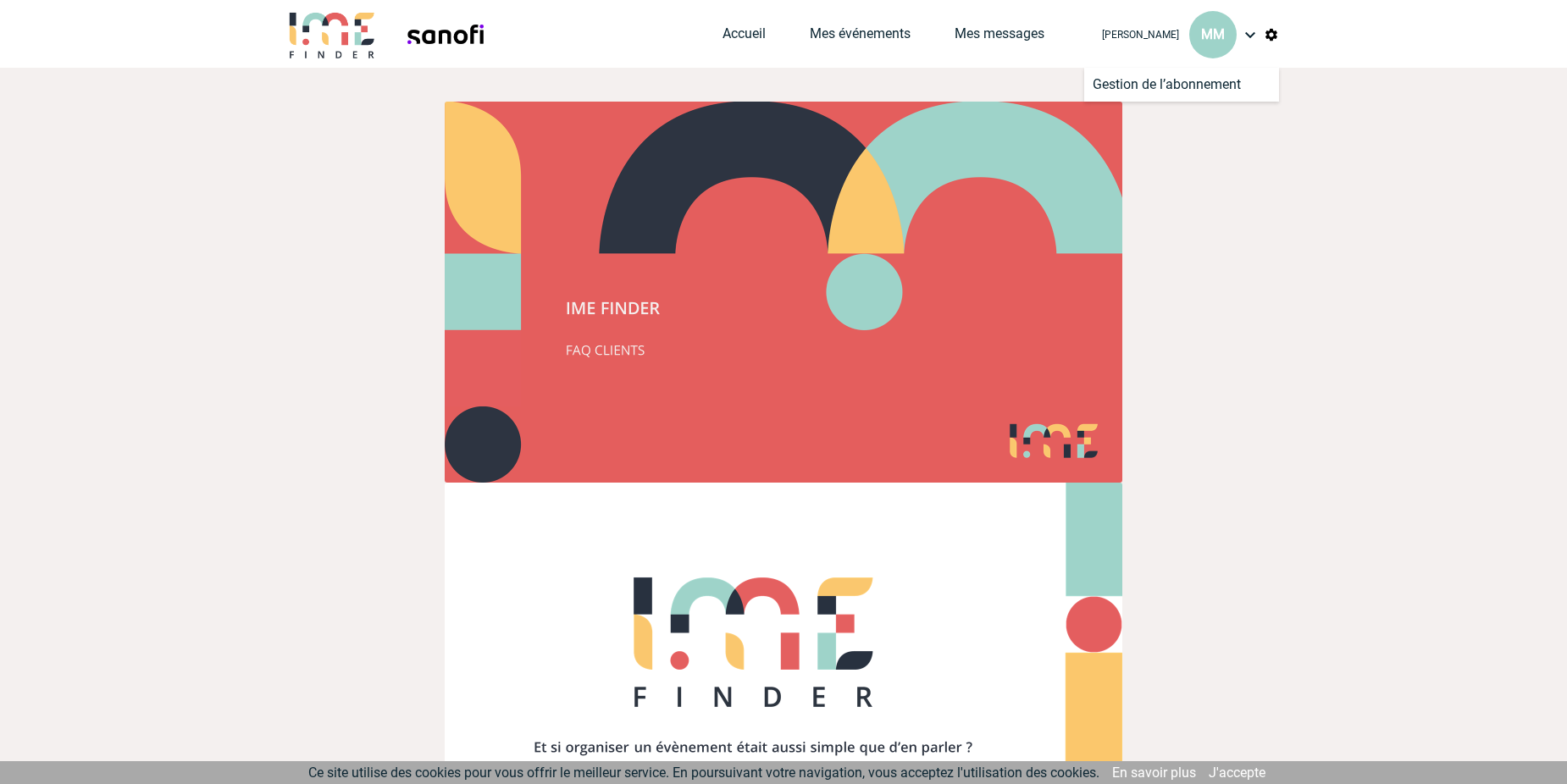
click at [1248, 32] on img at bounding box center [1250, 35] width 20 height 20
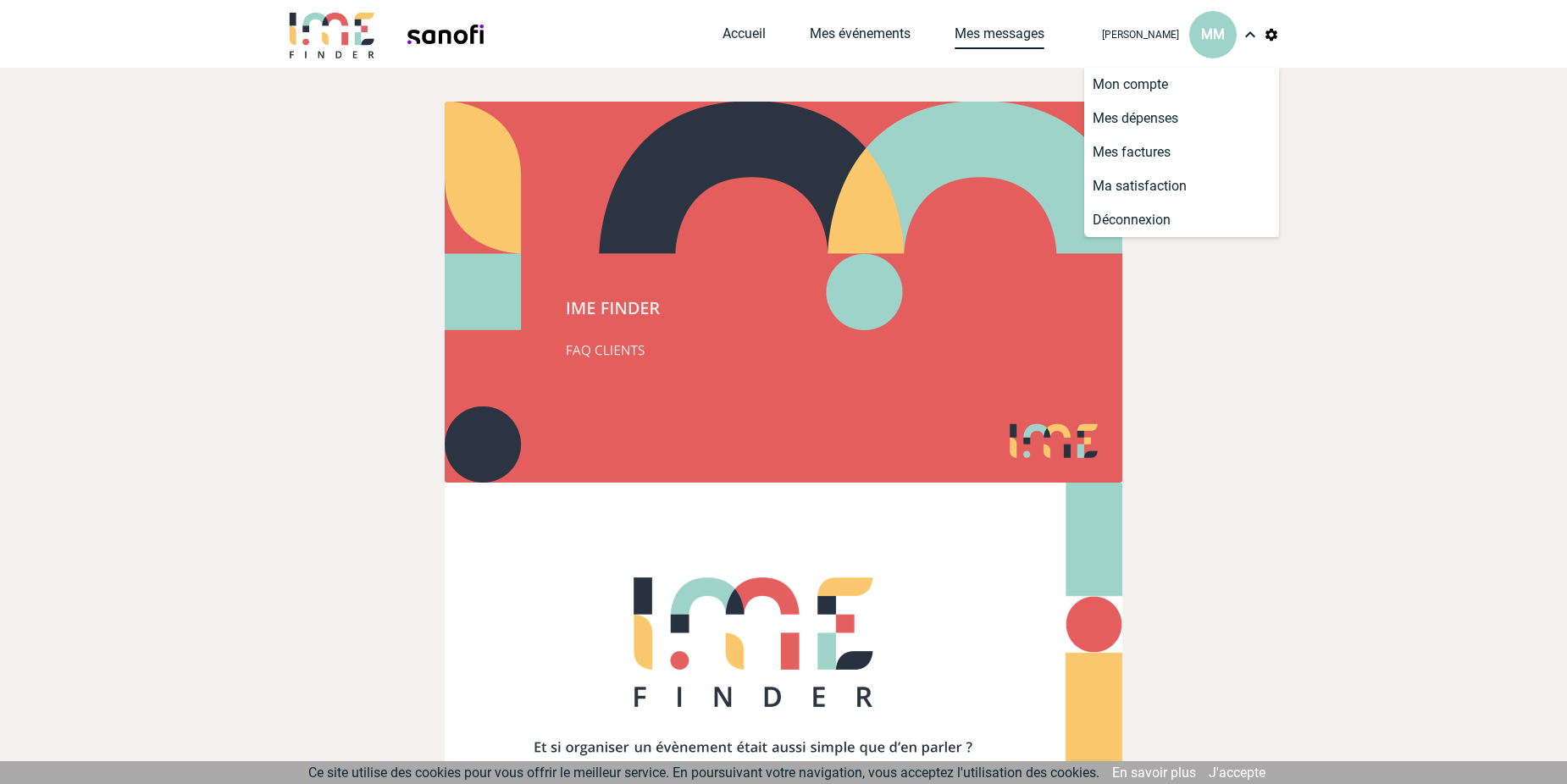
click at [954, 39] on link "Mes messages" at bounding box center [1000, 36] width 90 height 24
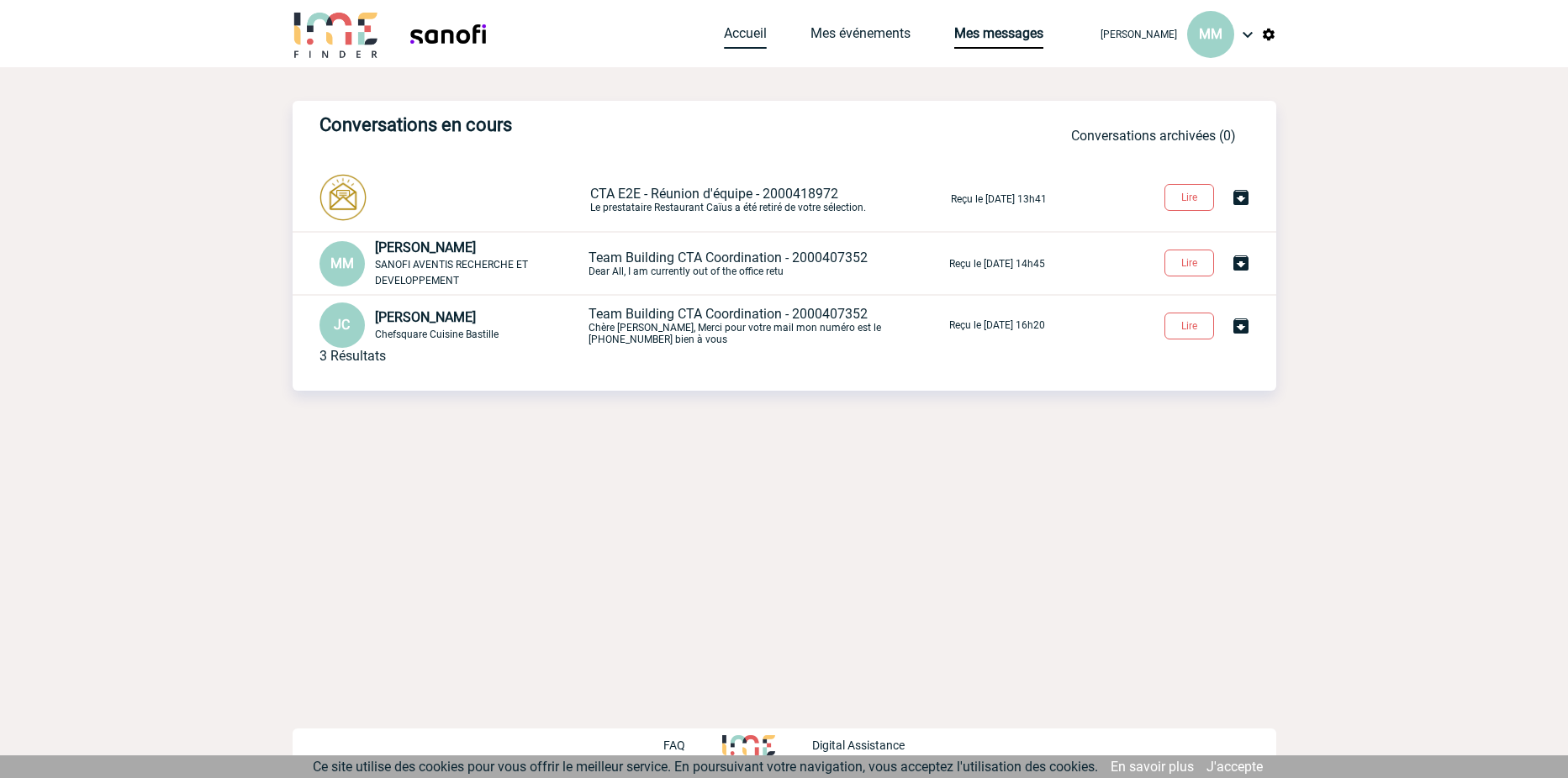
click at [724, 36] on link "Accueil" at bounding box center [745, 36] width 43 height 24
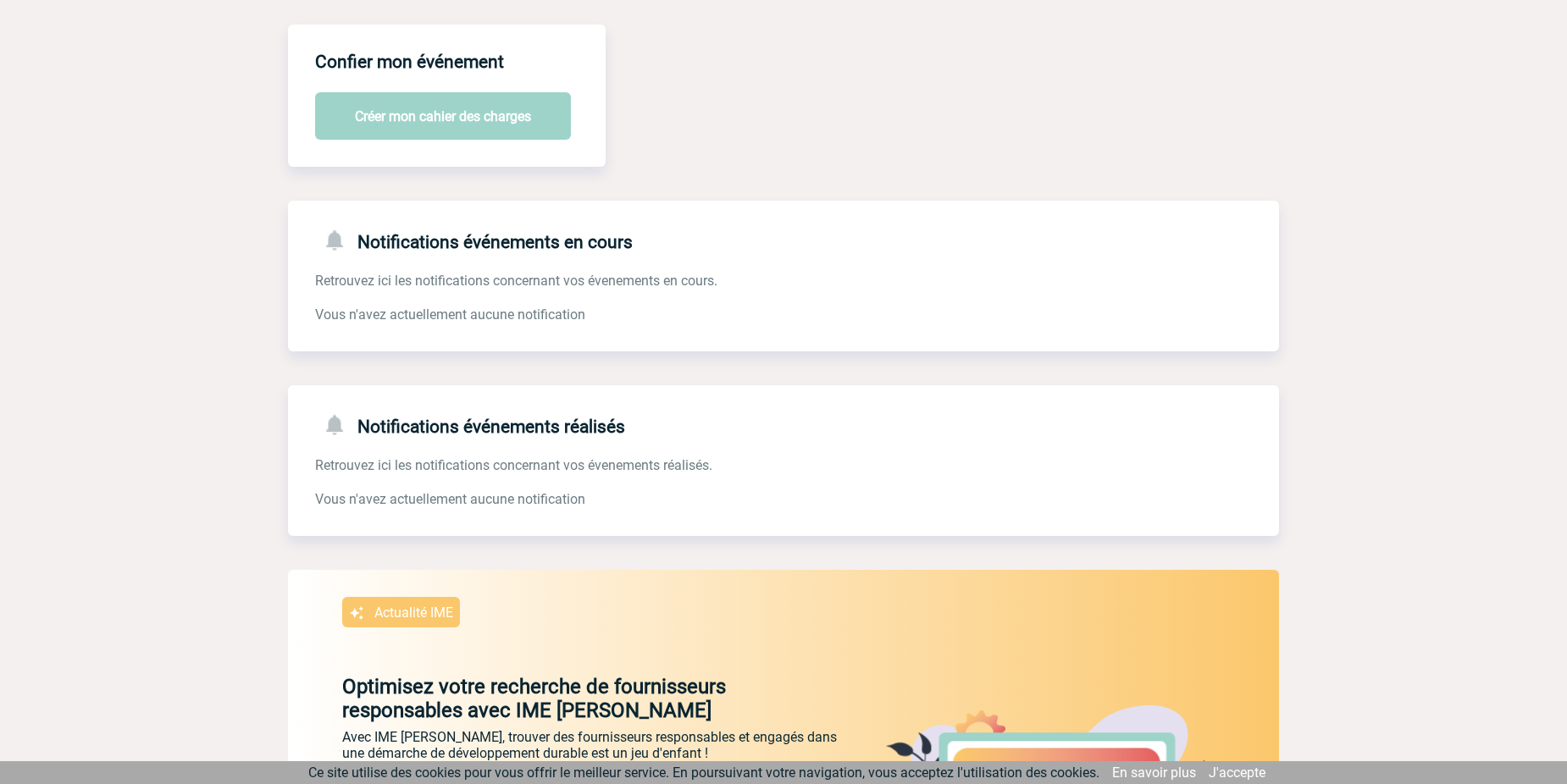
scroll to position [84, 0]
